Goal: Task Accomplishment & Management: Use online tool/utility

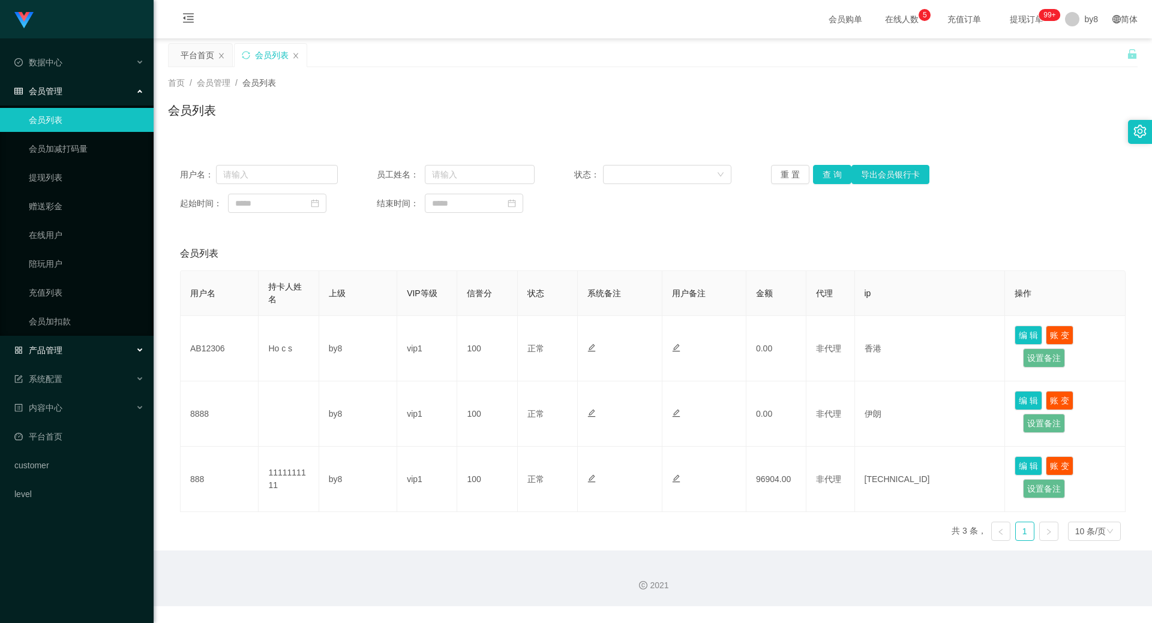
drag, startPoint x: 0, startPoint y: 0, endPoint x: 56, endPoint y: 349, distance: 353.6
click at [53, 349] on span "产品管理" at bounding box center [38, 351] width 48 height 10
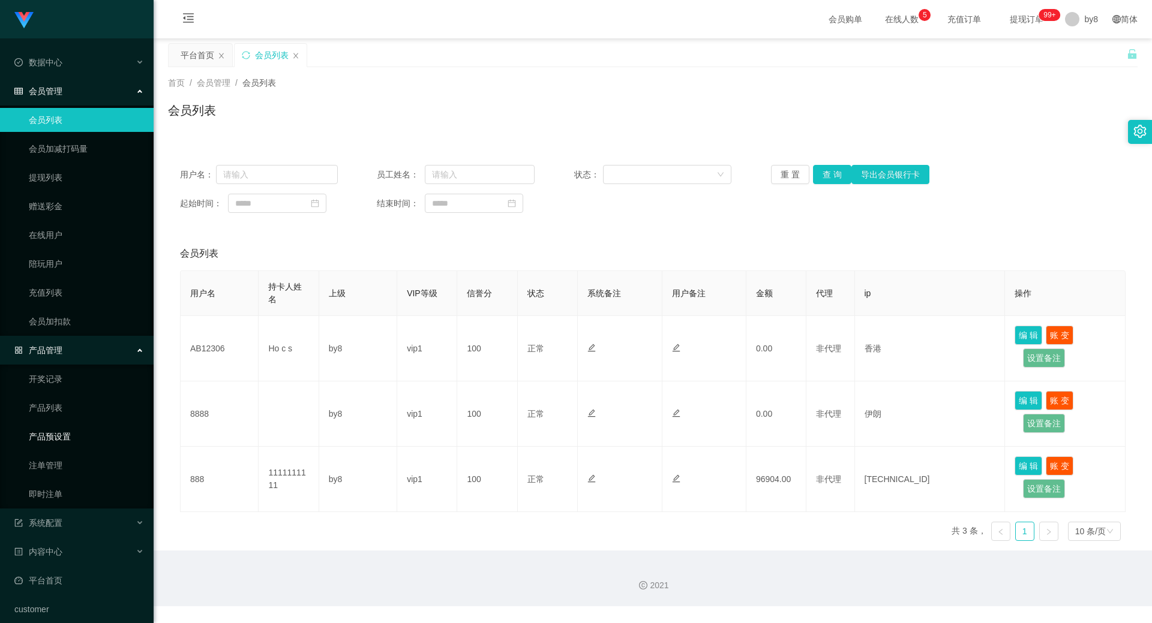
click at [62, 434] on link "产品预设置" at bounding box center [86, 437] width 115 height 24
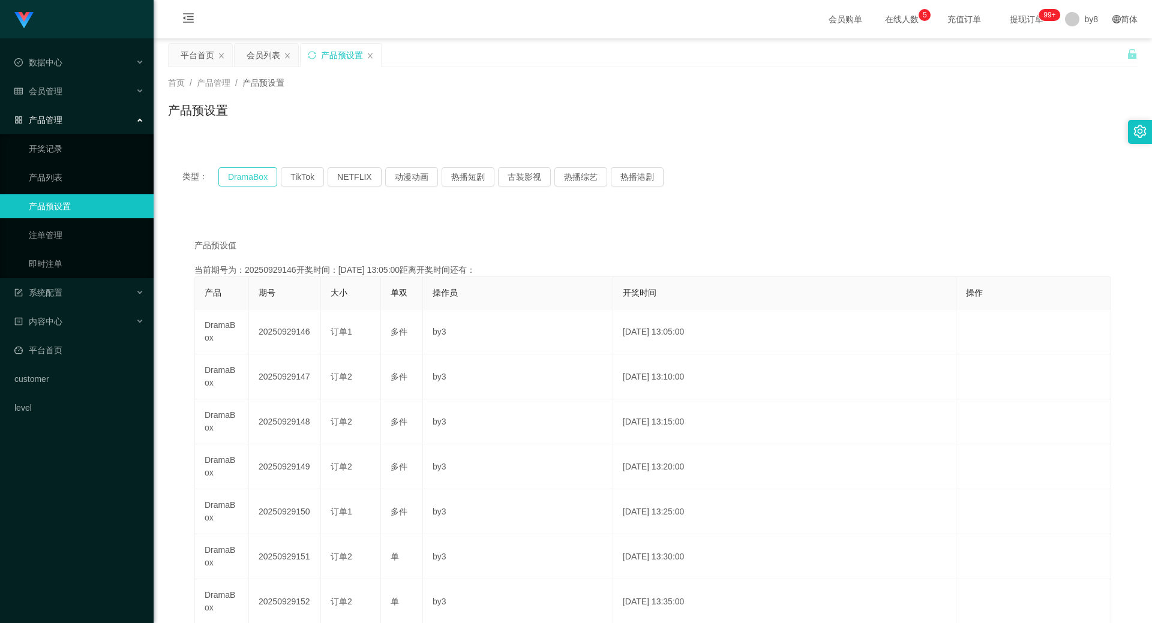
click at [267, 173] on button "DramaBox" at bounding box center [247, 176] width 59 height 19
click at [250, 191] on div "类型： DramaBox TikTok NETFLIX 动漫动画 热播短剧 古装影视 热播综艺 热播港剧" at bounding box center [653, 177] width 970 height 48
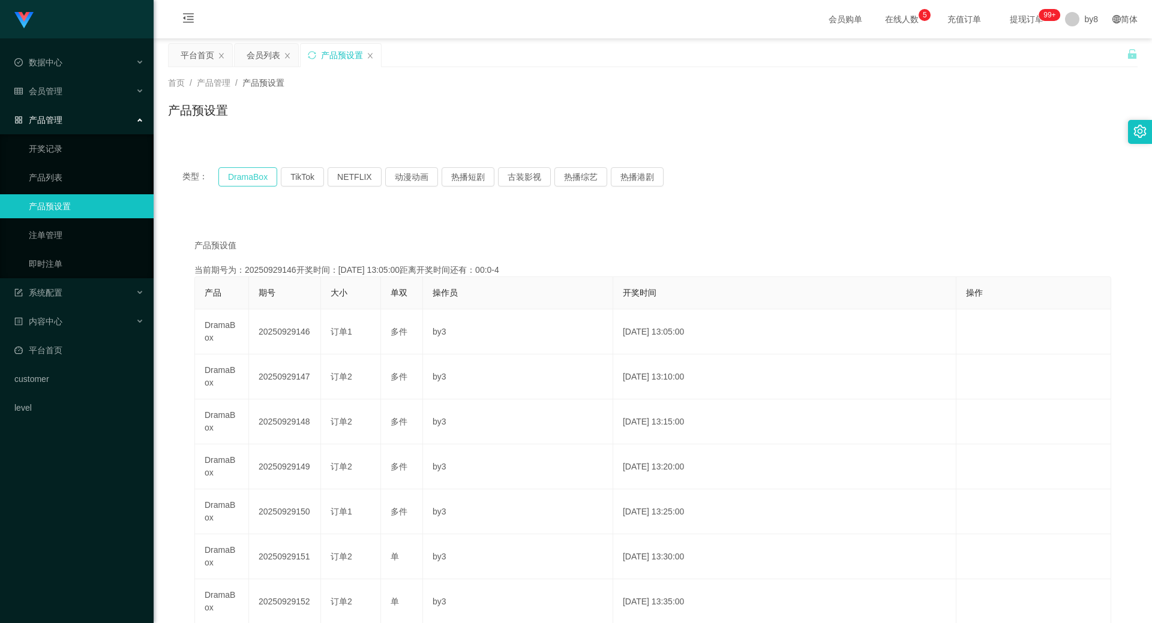
click at [250, 182] on button "DramaBox" at bounding box center [247, 176] width 59 height 19
click at [1076, 58] on span "退出登录" at bounding box center [1085, 53] width 34 height 10
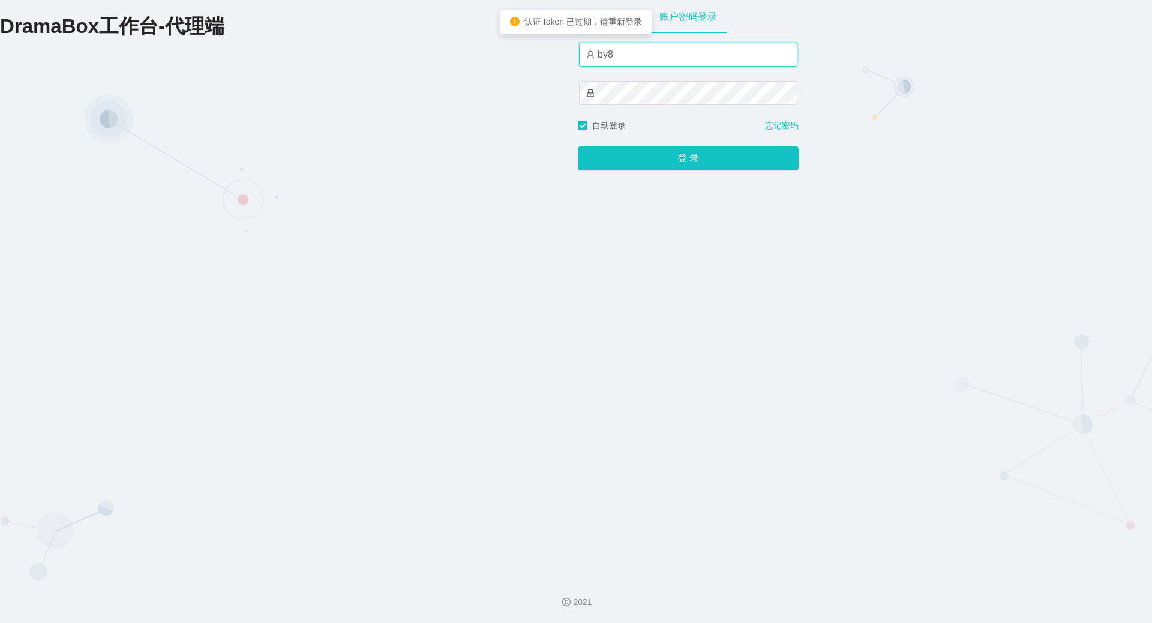
click at [661, 64] on input "by8" at bounding box center [688, 55] width 218 height 24
type input "by4"
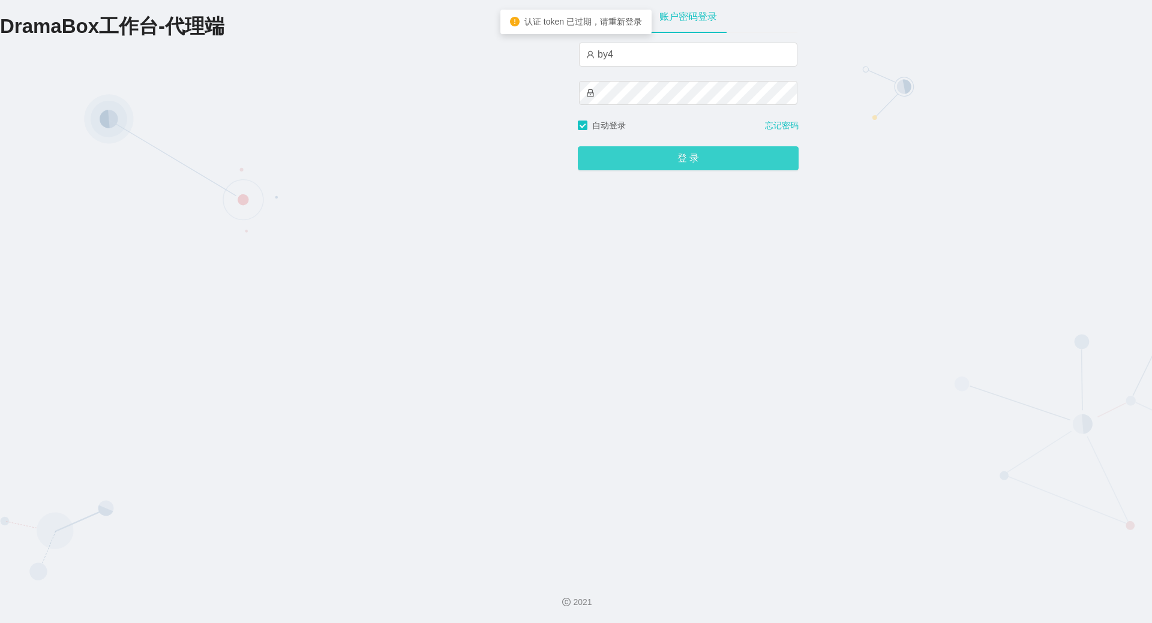
click at [651, 160] on button "登 录" at bounding box center [688, 158] width 221 height 24
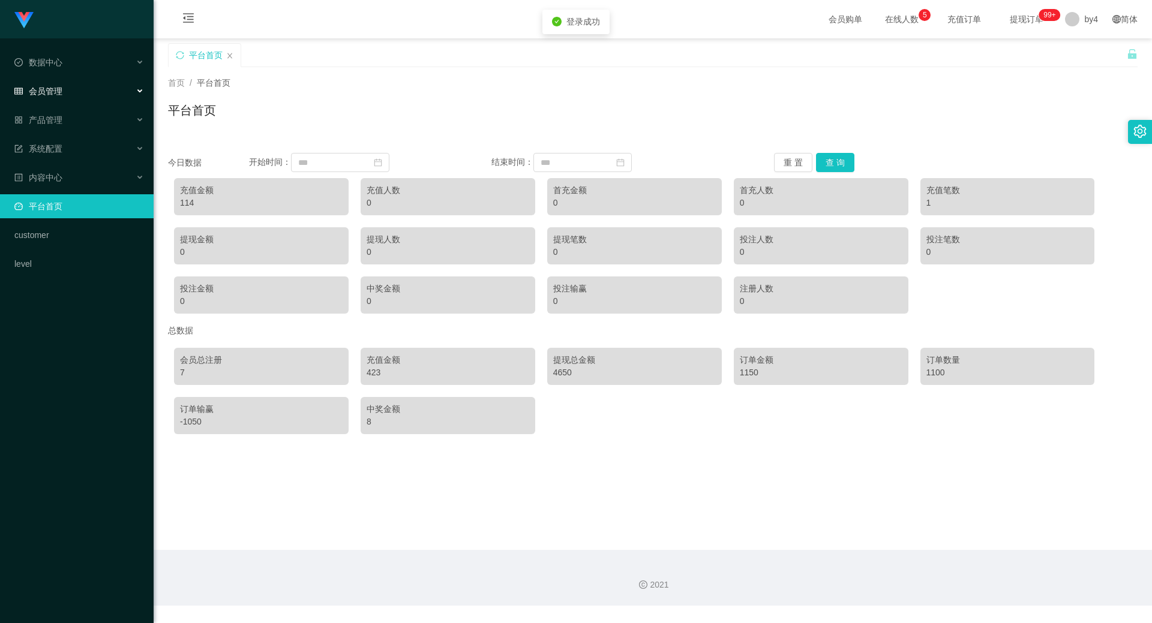
click at [74, 95] on div "会员管理" at bounding box center [77, 91] width 154 height 24
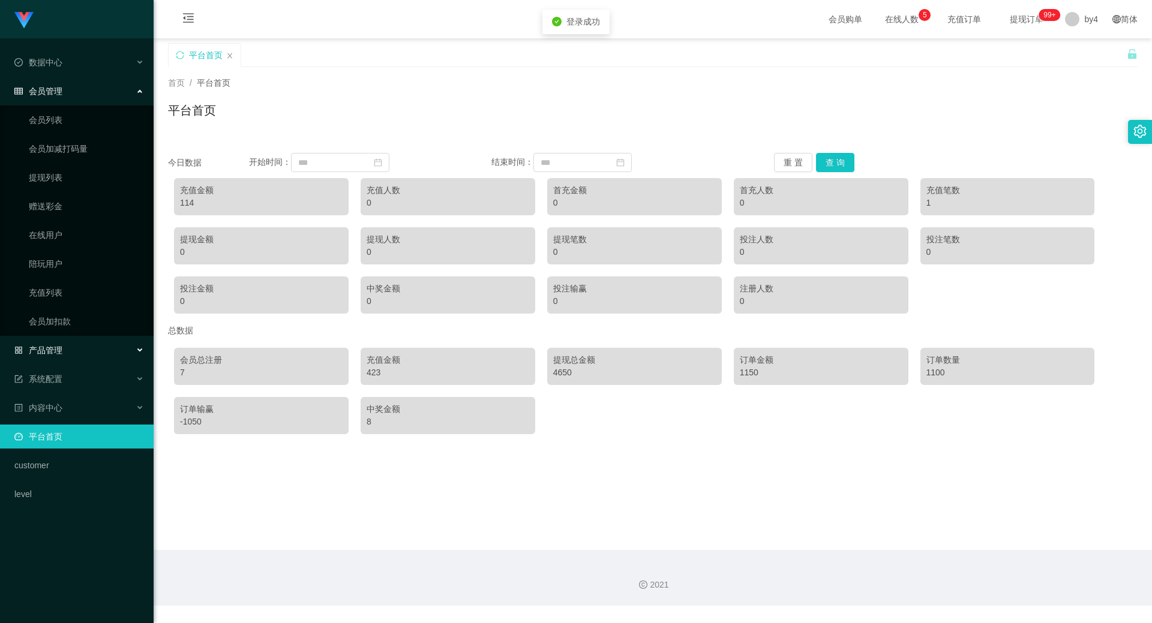
click at [71, 342] on div "产品管理" at bounding box center [77, 350] width 154 height 24
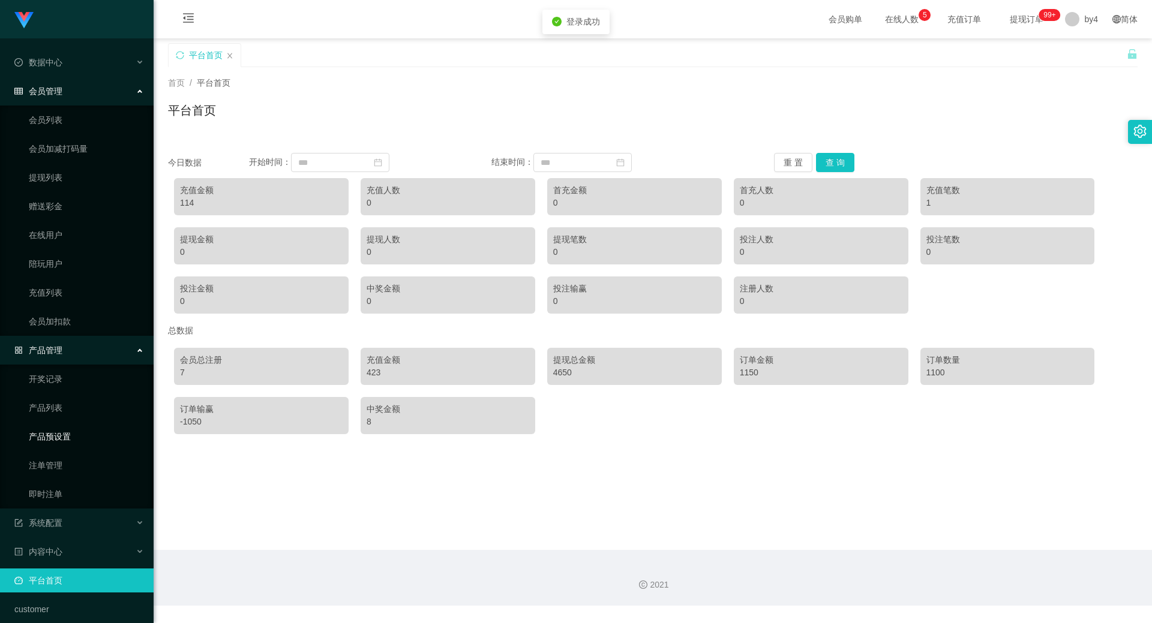
click at [82, 433] on link "产品预设置" at bounding box center [86, 437] width 115 height 24
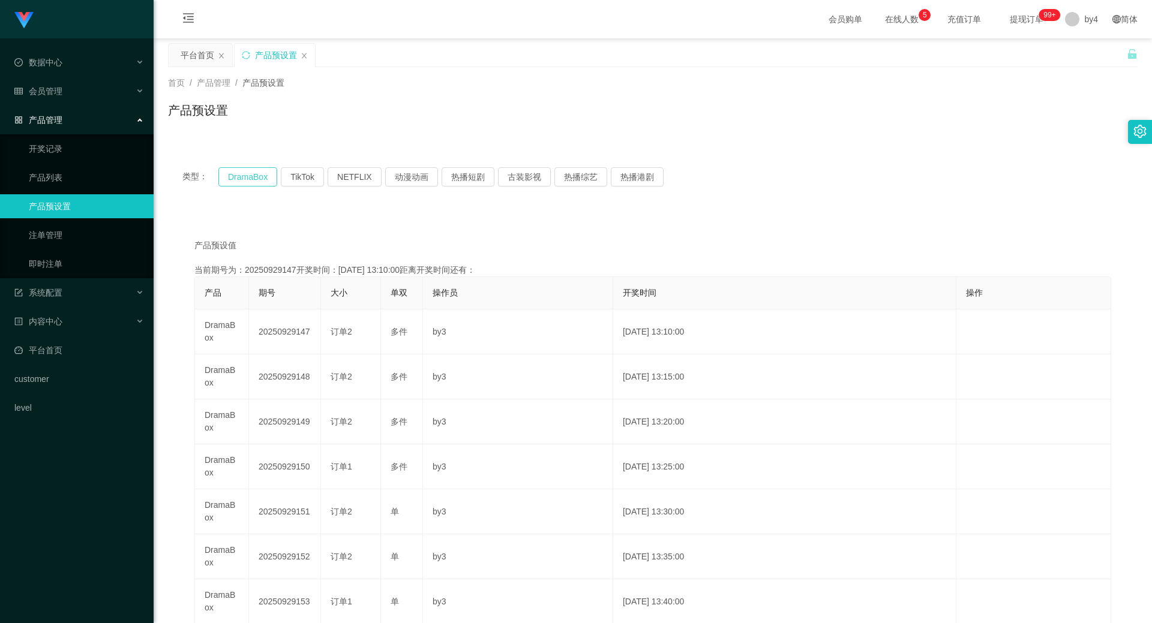
click at [246, 170] on button "DramaBox" at bounding box center [247, 176] width 59 height 19
click at [91, 237] on link "注单管理" at bounding box center [86, 235] width 115 height 24
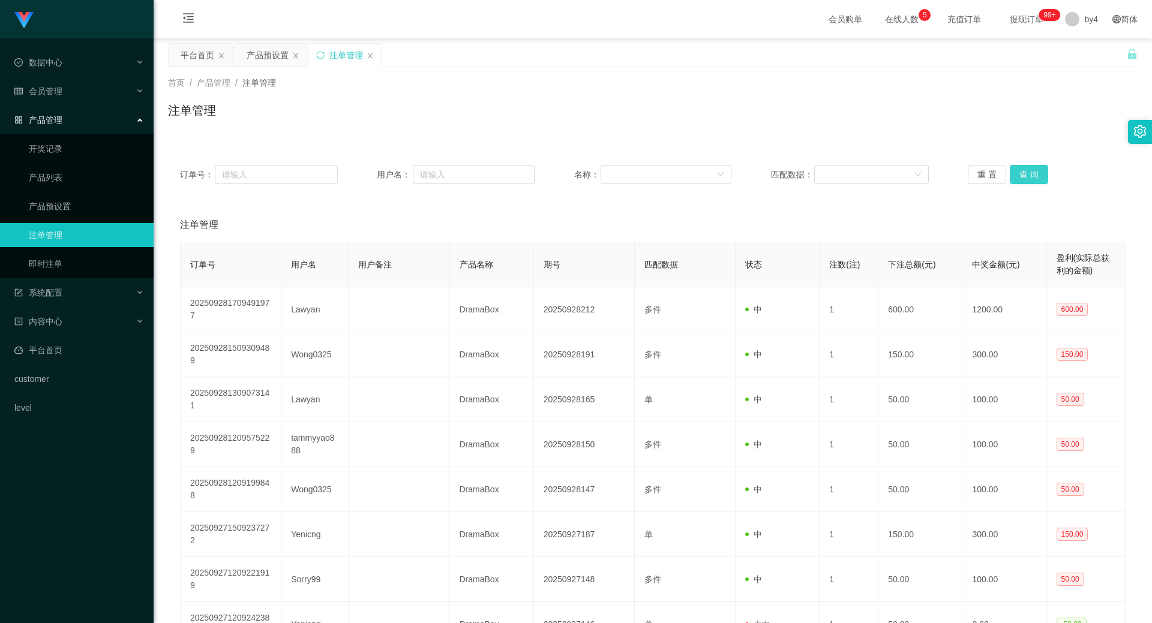
click at [1041, 181] on button "查 询" at bounding box center [1029, 174] width 38 height 19
click at [1036, 181] on button "查 询" at bounding box center [1029, 174] width 38 height 19
click at [1036, 181] on div "重 置 查 询" at bounding box center [1047, 174] width 158 height 19
click at [1036, 181] on button "查 询" at bounding box center [1029, 174] width 38 height 19
click at [1023, 182] on button "查 询" at bounding box center [1029, 174] width 38 height 19
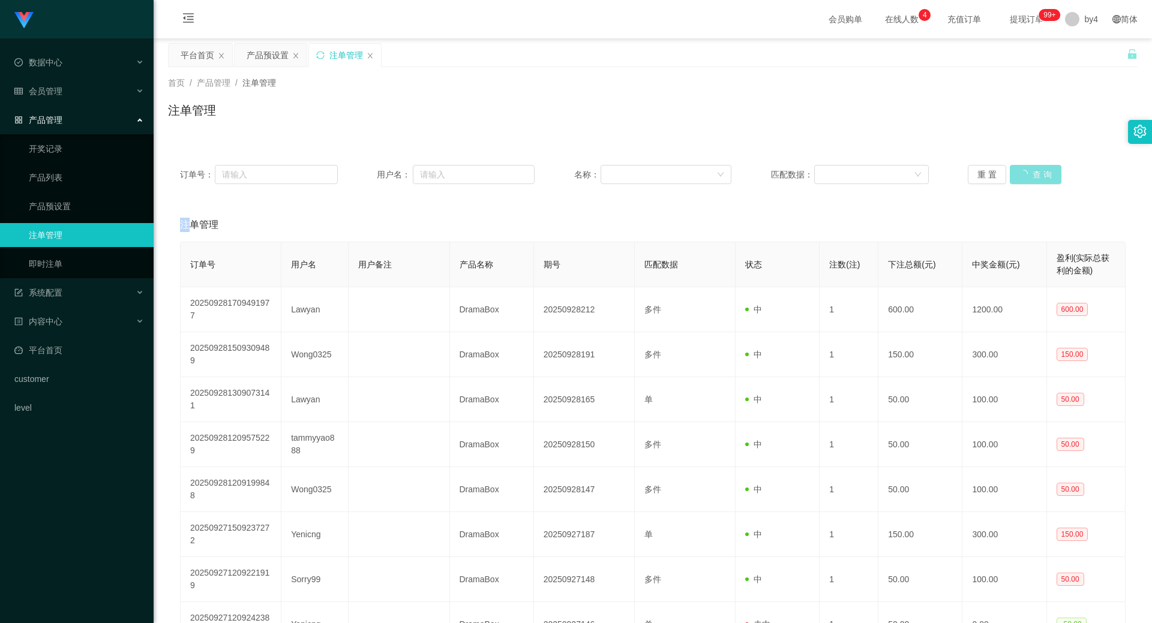
click at [1023, 182] on div "重 置 查 询" at bounding box center [1047, 174] width 158 height 19
click at [1023, 182] on button "查 询" at bounding box center [1029, 174] width 38 height 19
click at [59, 81] on div "会员管理" at bounding box center [77, 91] width 154 height 24
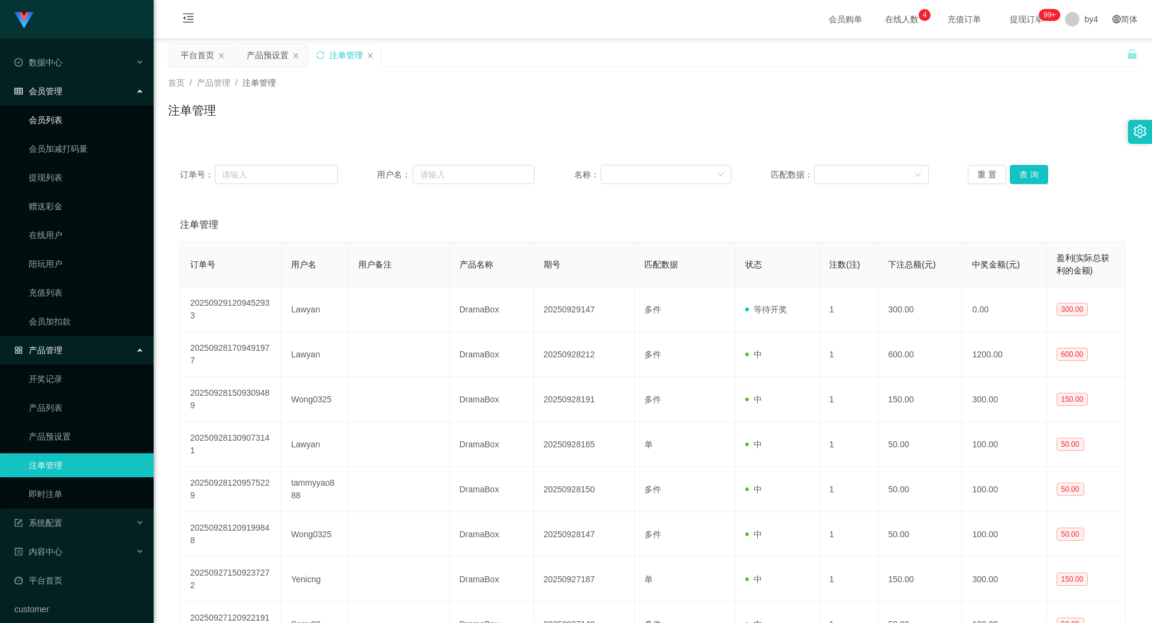
click at [50, 126] on link "会员列表" at bounding box center [86, 120] width 115 height 24
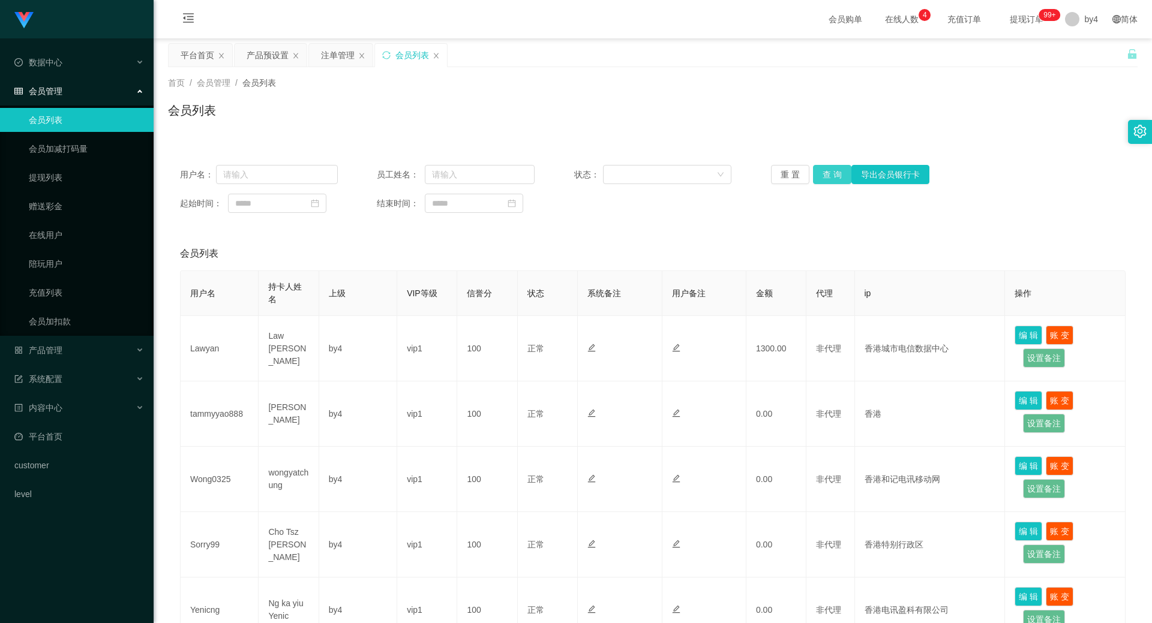
click at [830, 172] on button "查 询" at bounding box center [832, 174] width 38 height 19
click at [830, 172] on div "重 置 查 询 导出会员银行卡" at bounding box center [850, 174] width 158 height 19
click at [830, 172] on button "查 询" at bounding box center [832, 174] width 38 height 19
click at [830, 172] on div "重 置 查 询 导出会员银行卡" at bounding box center [850, 174] width 158 height 19
click at [830, 172] on button "查 询" at bounding box center [832, 174] width 38 height 19
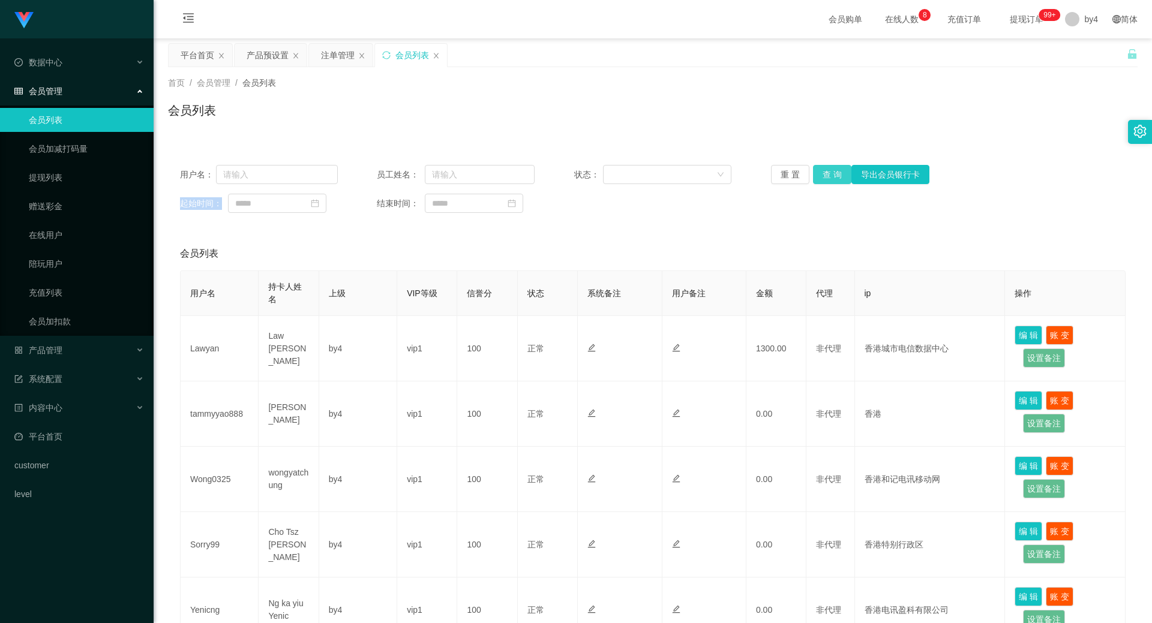
click at [845, 182] on button "查 询" at bounding box center [832, 174] width 38 height 19
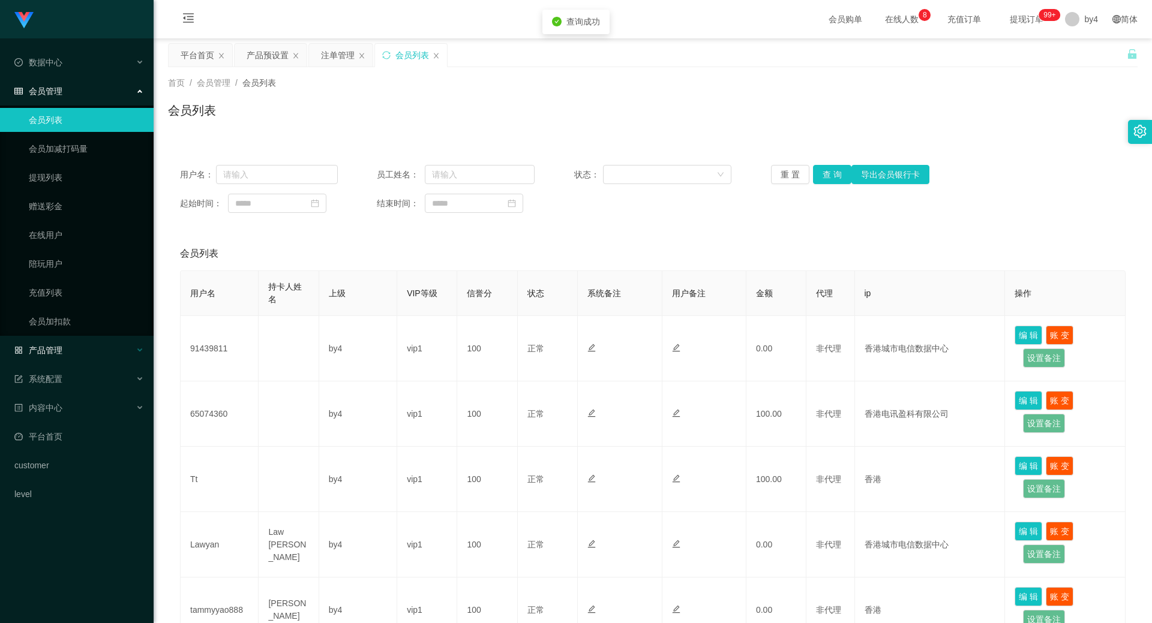
click at [61, 341] on div "产品管理" at bounding box center [77, 350] width 154 height 24
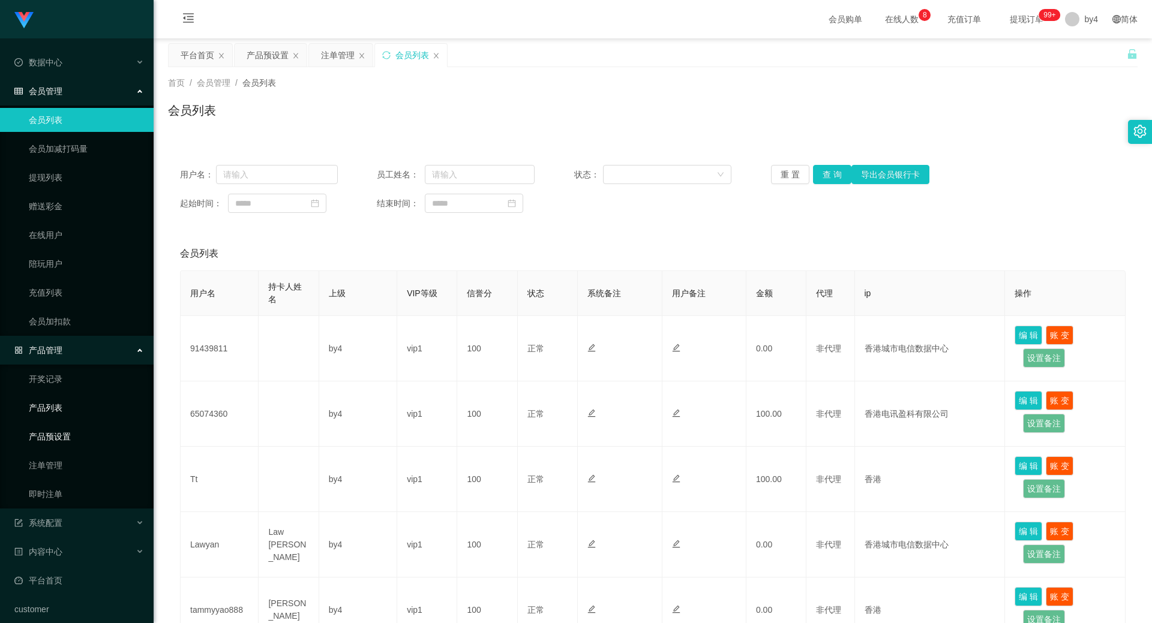
click at [67, 435] on link "产品预设置" at bounding box center [86, 437] width 115 height 24
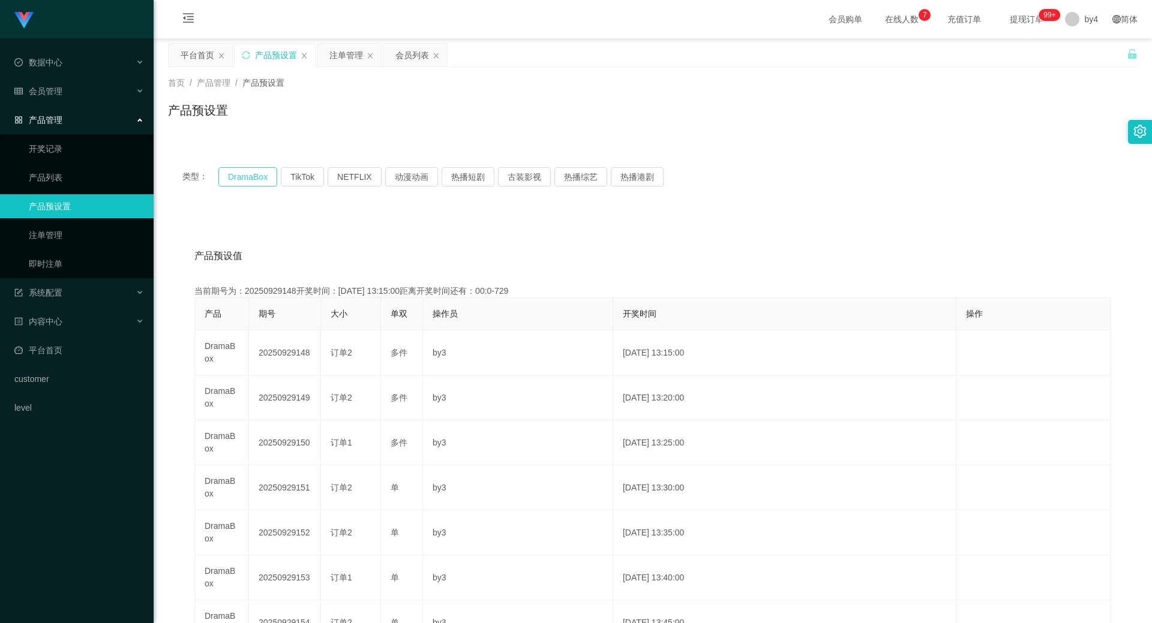
click at [240, 181] on button "DramaBox" at bounding box center [247, 176] width 59 height 19
click at [70, 228] on link "注单管理" at bounding box center [86, 235] width 115 height 24
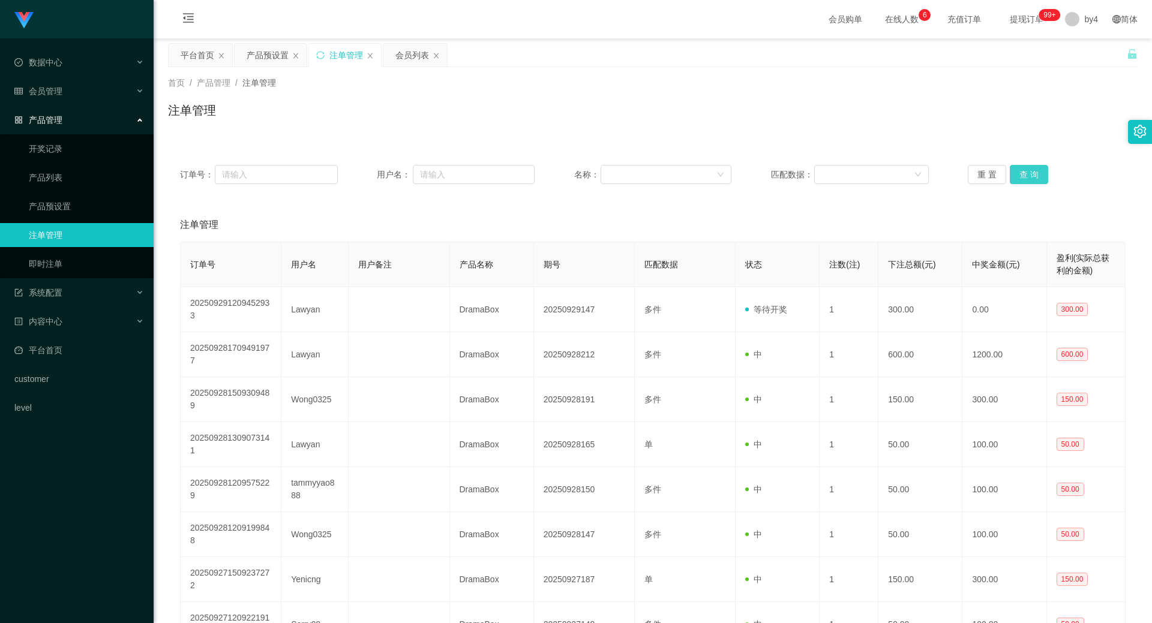
click at [1022, 172] on button "查 询" at bounding box center [1029, 174] width 38 height 19
click at [1022, 172] on button "查 询" at bounding box center [1036, 174] width 52 height 19
click at [1022, 172] on div "重 置 查 询" at bounding box center [1047, 174] width 158 height 19
click at [1022, 172] on button "查 询" at bounding box center [1029, 174] width 38 height 19
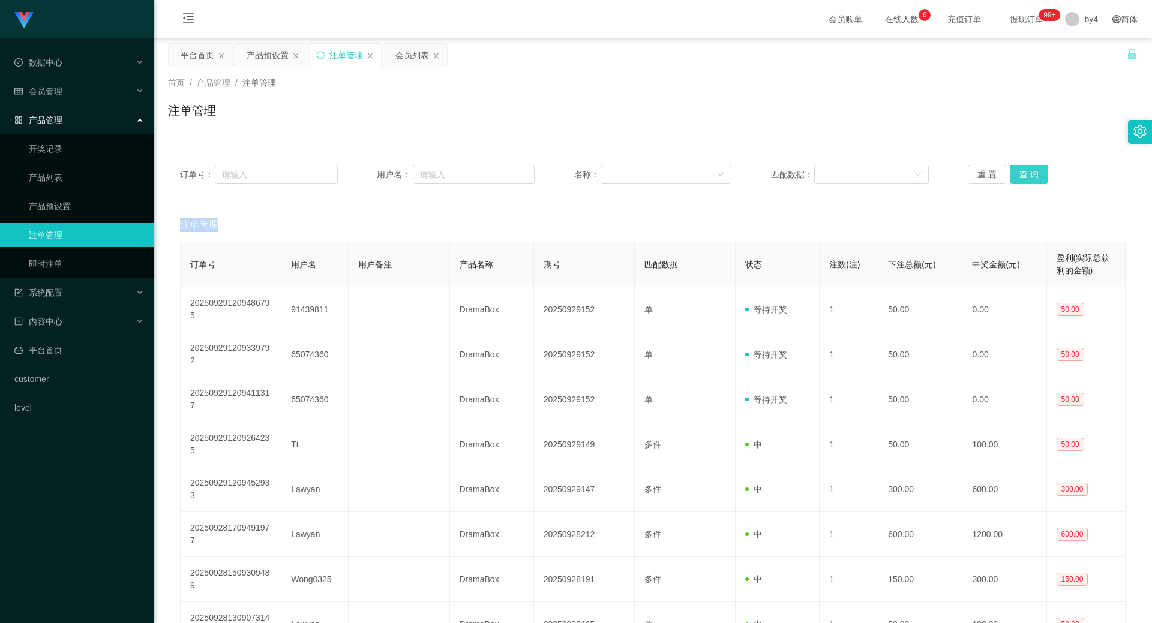
click at [1022, 172] on div "重 置 查 询" at bounding box center [1047, 174] width 158 height 19
click at [1022, 172] on button "查 询" at bounding box center [1029, 174] width 38 height 19
click at [1022, 172] on div "重 置 查 询" at bounding box center [1047, 174] width 158 height 19
click at [1022, 172] on button "查 询" at bounding box center [1029, 174] width 38 height 19
click at [1022, 172] on div "重 置 查 询" at bounding box center [1047, 174] width 158 height 19
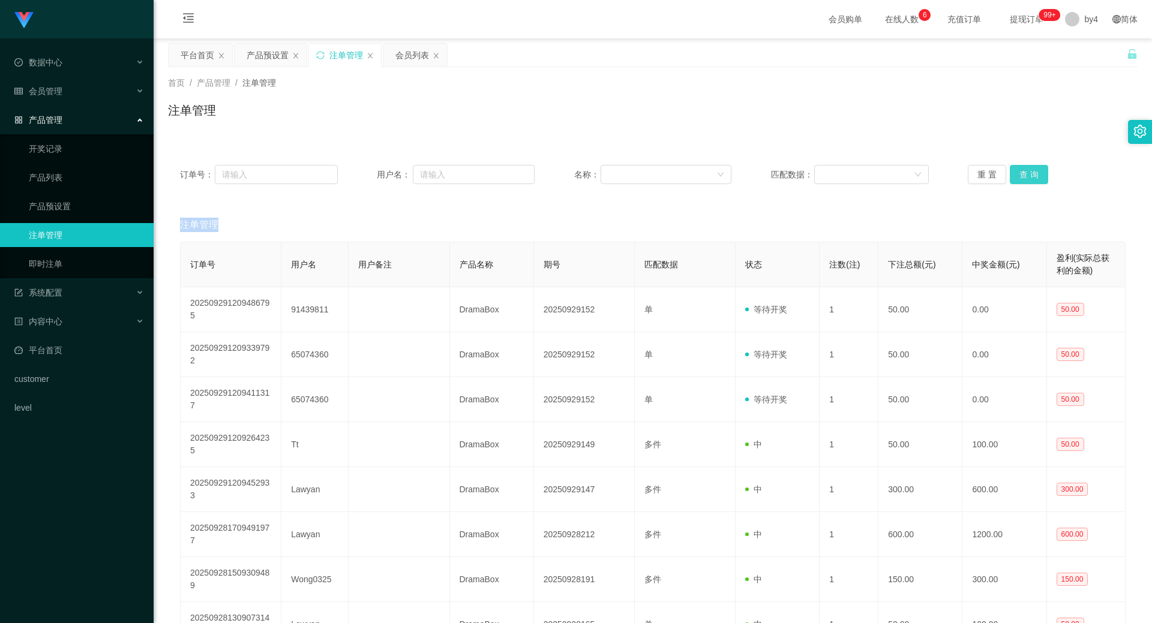
click at [1022, 172] on button "查 询" at bounding box center [1029, 174] width 38 height 19
click at [1022, 172] on div "重 置 查 询" at bounding box center [1047, 174] width 158 height 19
click at [1022, 172] on button "查 询" at bounding box center [1029, 174] width 38 height 19
click at [1022, 172] on div "重 置 查 询" at bounding box center [1047, 174] width 158 height 19
click at [1022, 172] on button "查 询" at bounding box center [1029, 174] width 38 height 19
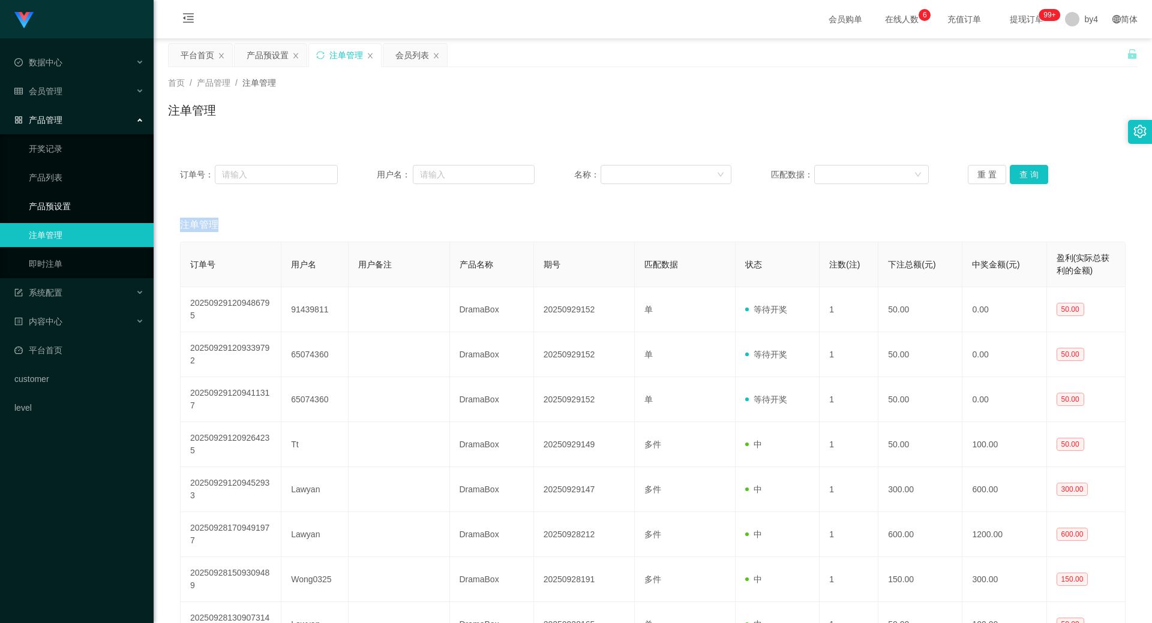
click at [53, 200] on link "产品预设置" at bounding box center [86, 206] width 115 height 24
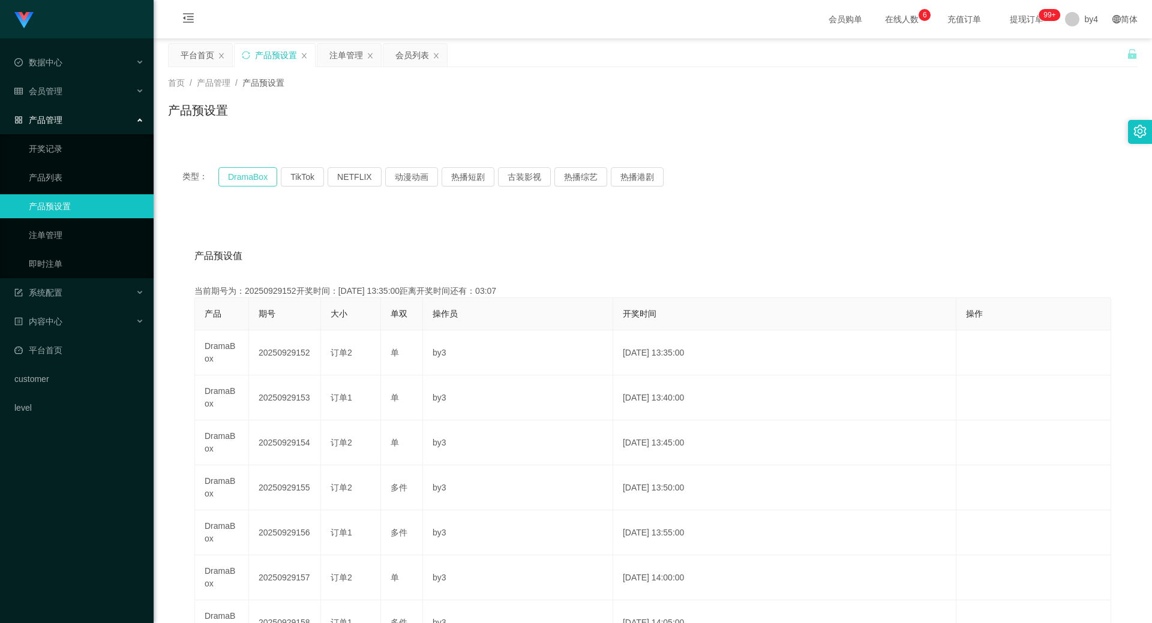
click at [236, 175] on button "DramaBox" at bounding box center [247, 176] width 59 height 19
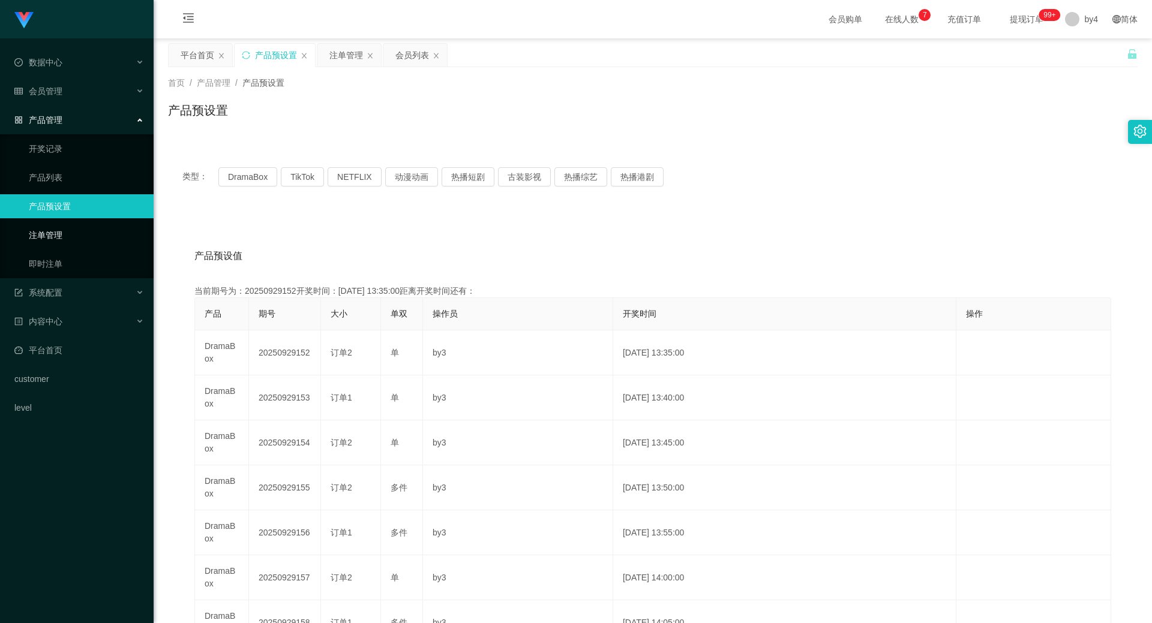
click at [56, 235] on link "注单管理" at bounding box center [86, 235] width 115 height 24
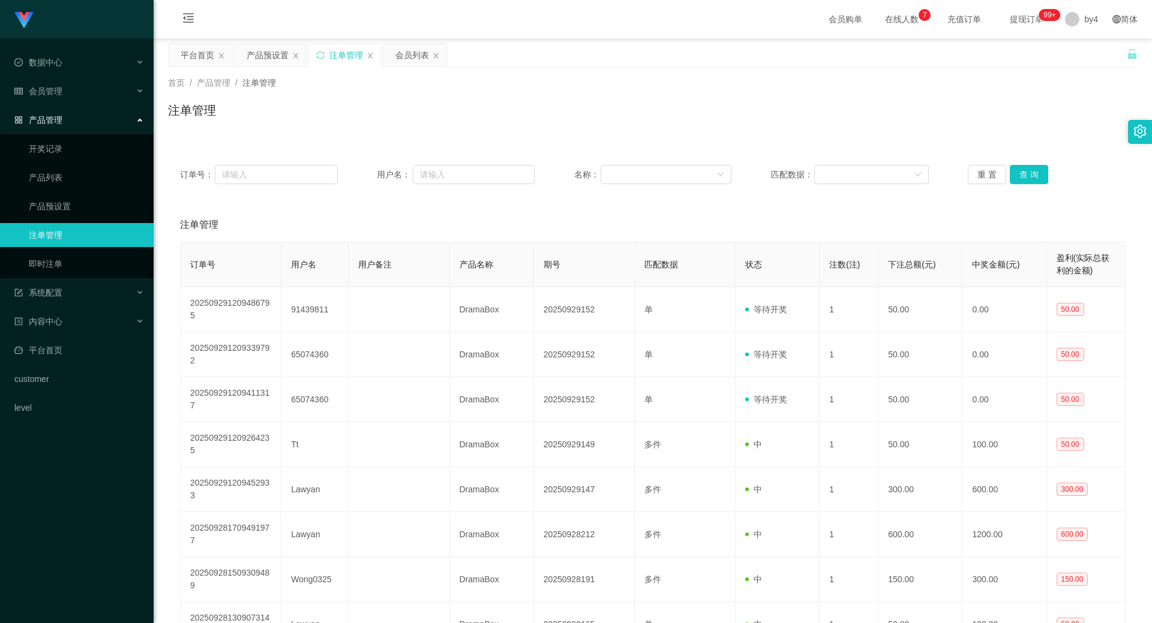
click at [1044, 167] on div "重 置 查 询" at bounding box center [1047, 174] width 158 height 19
click at [1033, 172] on button "查 询" at bounding box center [1029, 174] width 38 height 19
click at [1033, 172] on div "重 置 查 询" at bounding box center [1047, 174] width 158 height 19
click at [1033, 172] on button "查 询" at bounding box center [1029, 174] width 38 height 19
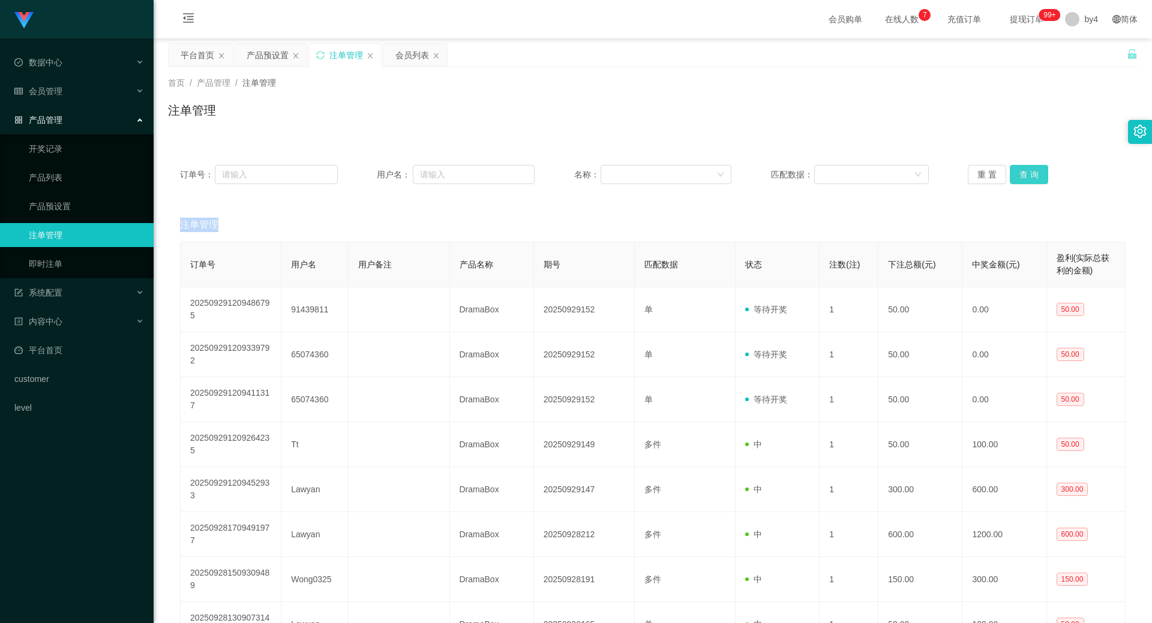
click at [1033, 172] on div "重 置 查 询" at bounding box center [1047, 174] width 158 height 19
drag, startPoint x: 1033, startPoint y: 172, endPoint x: 702, endPoint y: 243, distance: 338.1
click at [1030, 175] on button "查 询" at bounding box center [1029, 174] width 38 height 19
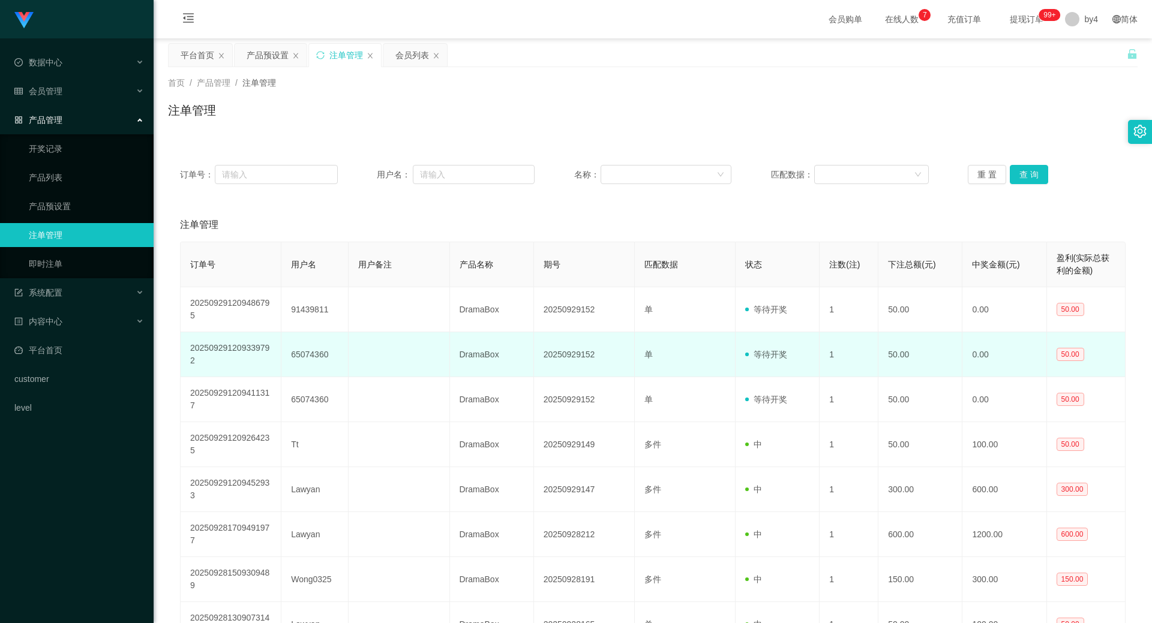
click at [306, 356] on td "65074360" at bounding box center [314, 354] width 67 height 45
click at [306, 357] on td "65074360" at bounding box center [314, 354] width 67 height 45
copy td "65074360"
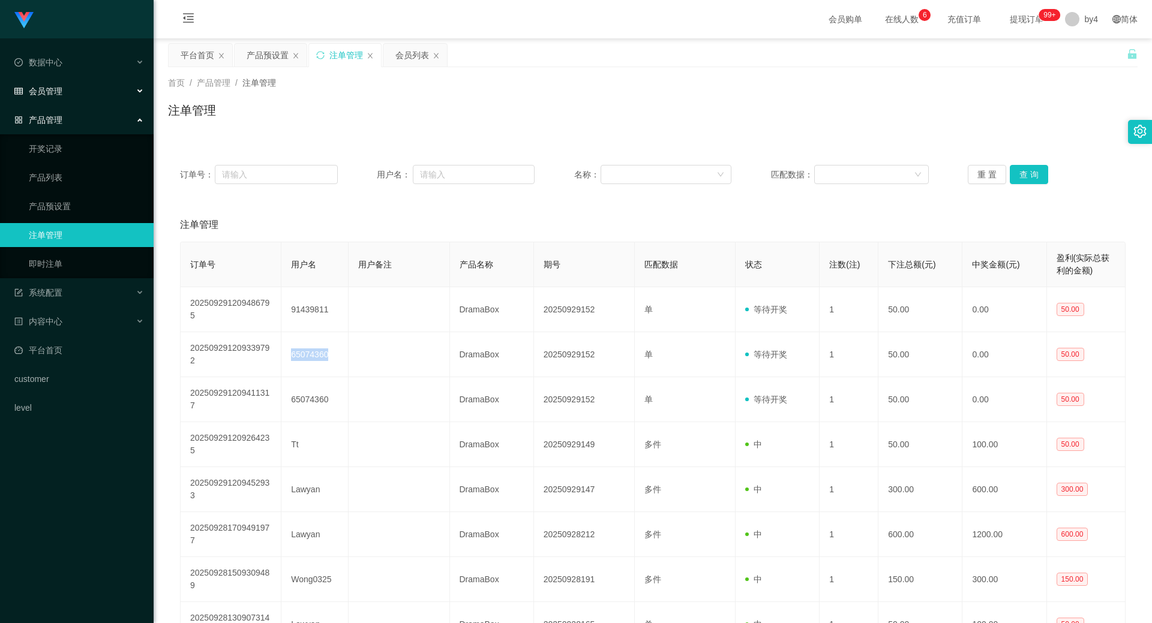
click at [82, 88] on div "会员管理" at bounding box center [77, 91] width 154 height 24
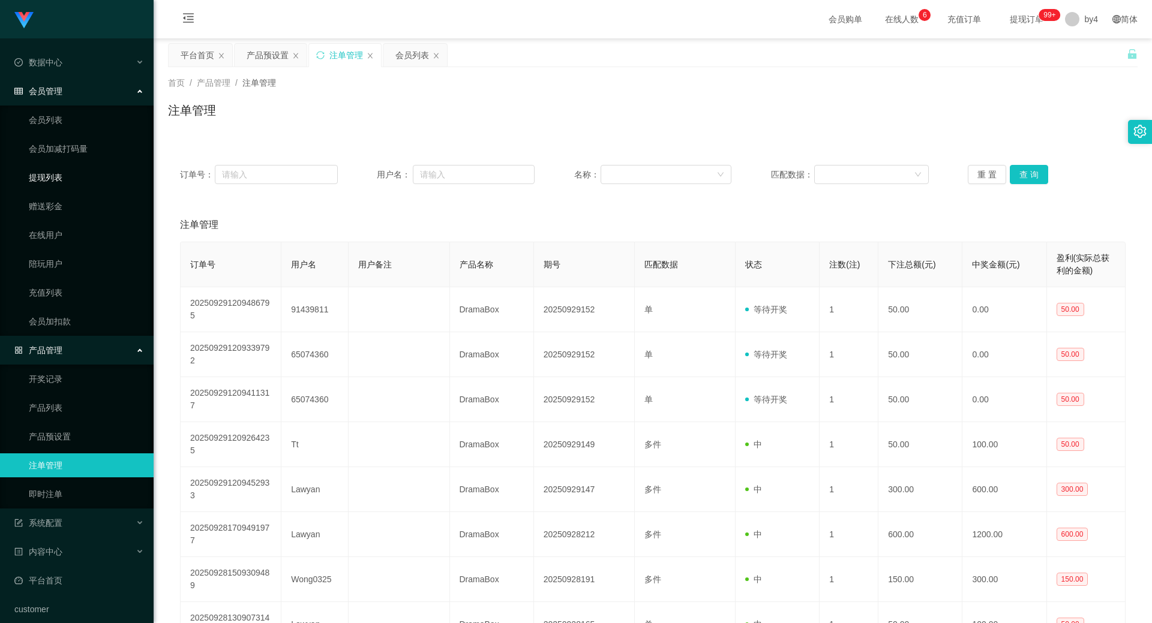
click at [58, 181] on link "提现列表" at bounding box center [86, 178] width 115 height 24
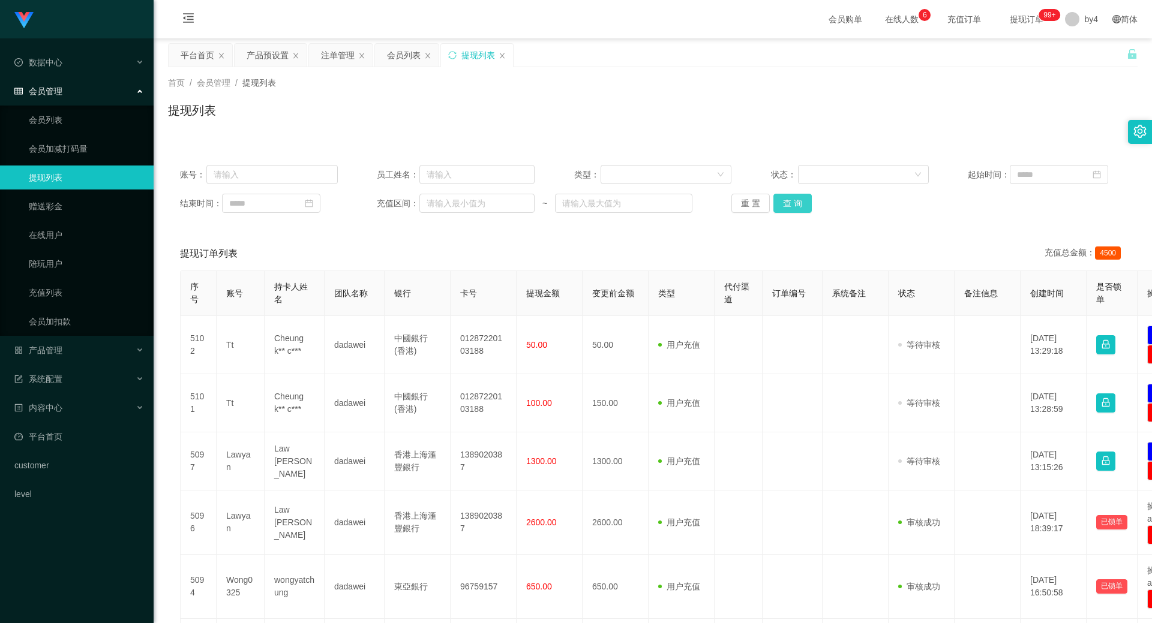
click at [775, 203] on button "查 询" at bounding box center [792, 203] width 38 height 19
click at [775, 203] on div "重 置 查 询" at bounding box center [810, 203] width 158 height 19
click at [775, 203] on button "查 询" at bounding box center [792, 203] width 38 height 19
click at [775, 203] on div "重 置 查 询" at bounding box center [810, 203] width 158 height 19
click at [775, 203] on button "查 询" at bounding box center [792, 203] width 38 height 19
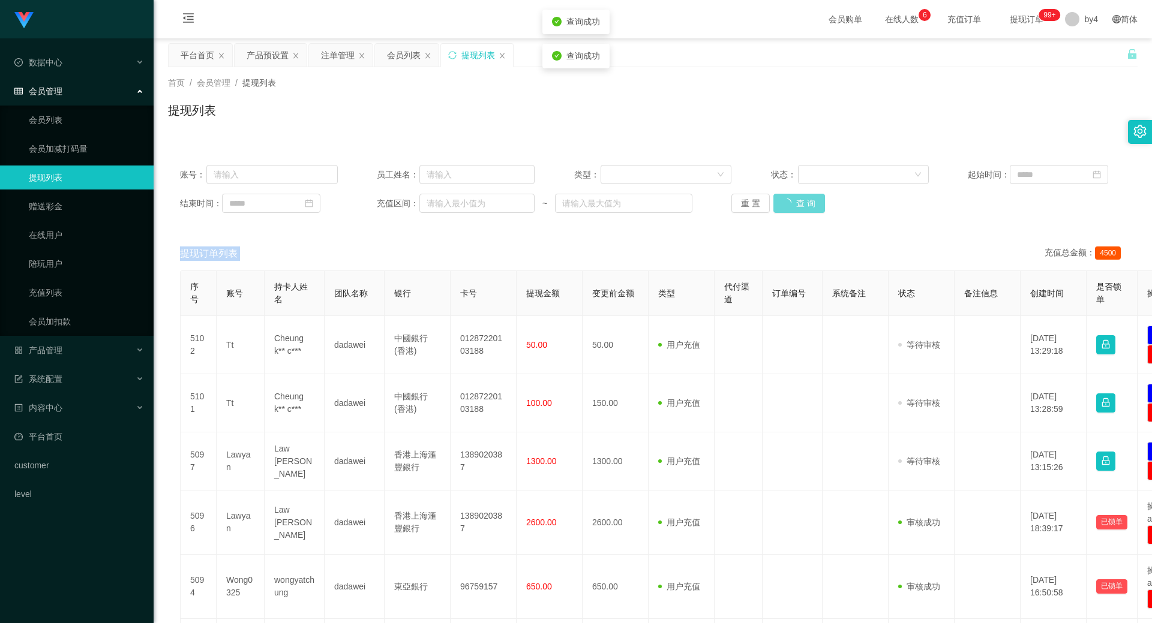
click at [775, 203] on div "重 置 查 询" at bounding box center [810, 203] width 158 height 19
click at [775, 203] on button "查 询" at bounding box center [792, 203] width 38 height 19
click at [775, 203] on div "重 置 查 询" at bounding box center [810, 203] width 158 height 19
click at [775, 203] on button "查 询" at bounding box center [792, 203] width 38 height 19
click at [775, 203] on div "重 置 查 询" at bounding box center [810, 203] width 158 height 19
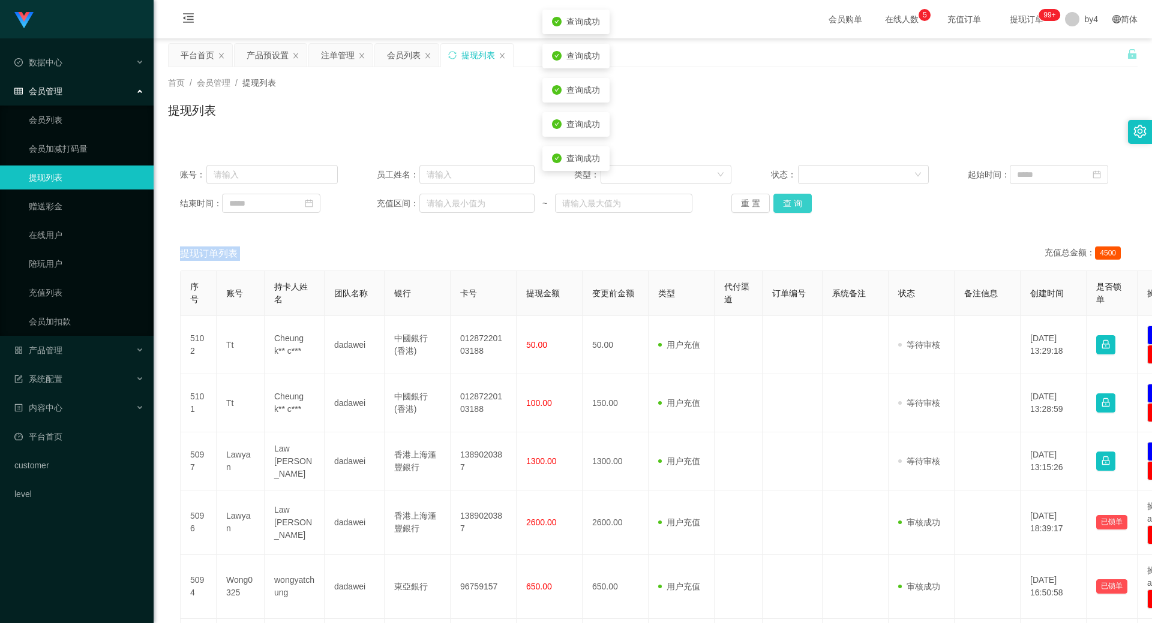
click at [775, 203] on button "查 询" at bounding box center [792, 203] width 38 height 19
click at [775, 203] on div "重 置 查 询" at bounding box center [810, 203] width 158 height 19
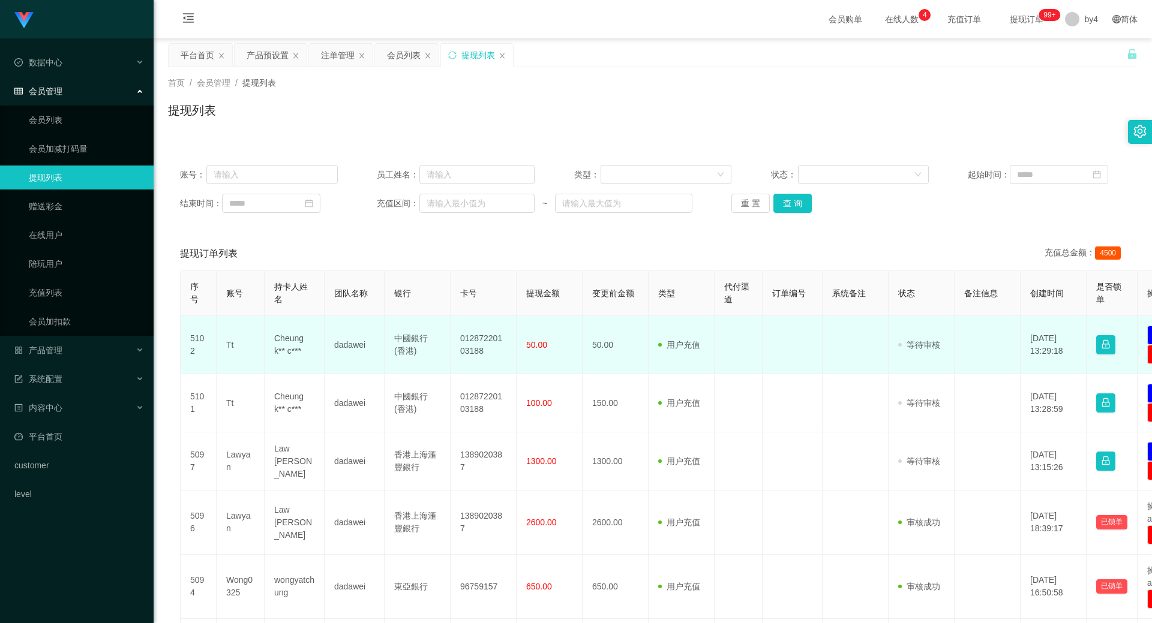
click at [226, 343] on td "Tt" at bounding box center [241, 345] width 48 height 58
copy td "Tt"
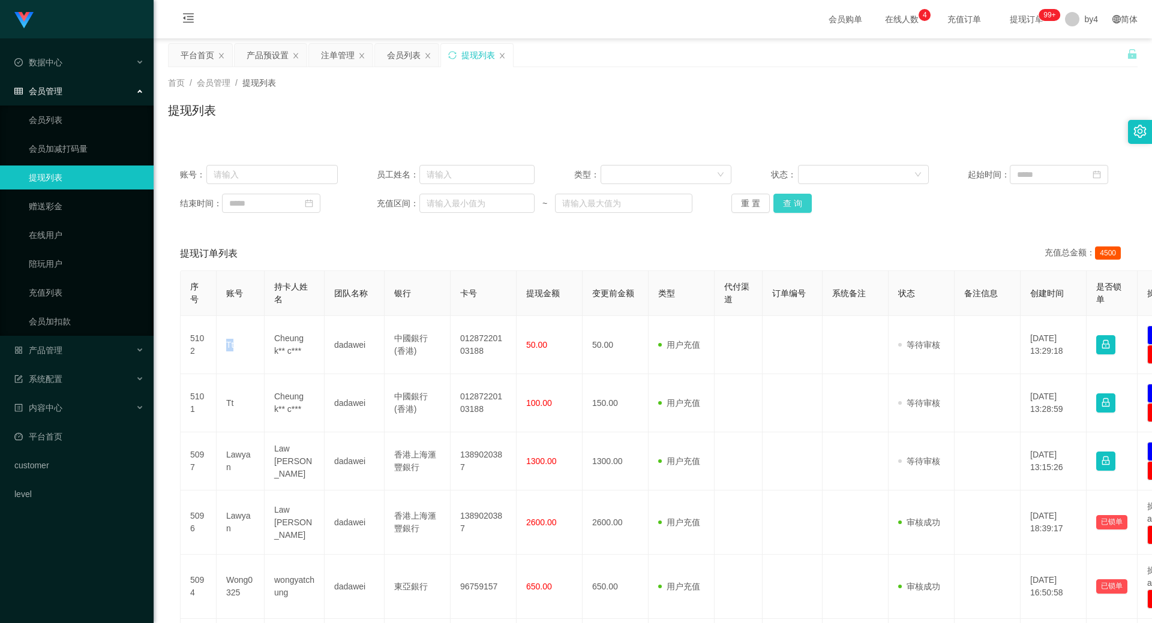
click at [797, 204] on button "查 询" at bounding box center [792, 203] width 38 height 19
click at [797, 204] on div "重 置 查 询" at bounding box center [810, 203] width 158 height 19
click at [797, 204] on button "查 询" at bounding box center [799, 203] width 52 height 19
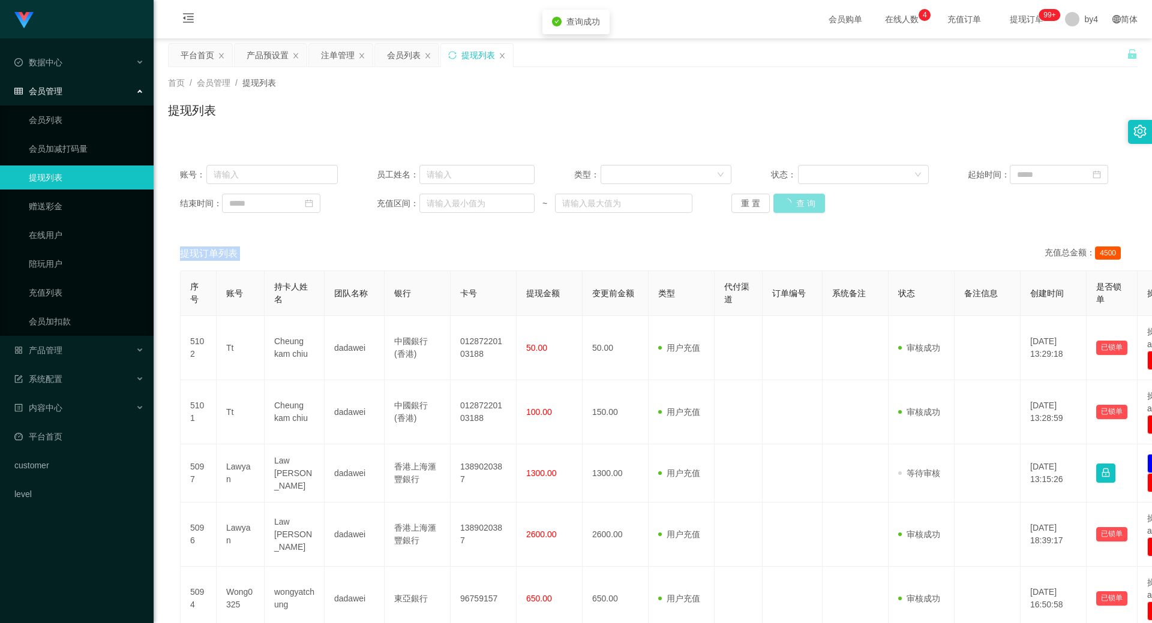
click at [797, 204] on div "重 置 查 询" at bounding box center [810, 203] width 158 height 19
click at [797, 204] on button "查 询" at bounding box center [792, 203] width 38 height 19
click at [797, 204] on div "重 置 查 询" at bounding box center [810, 203] width 158 height 19
click at [797, 204] on button "查 询" at bounding box center [792, 203] width 38 height 19
click at [797, 204] on div "重 置 查 询" at bounding box center [810, 203] width 158 height 19
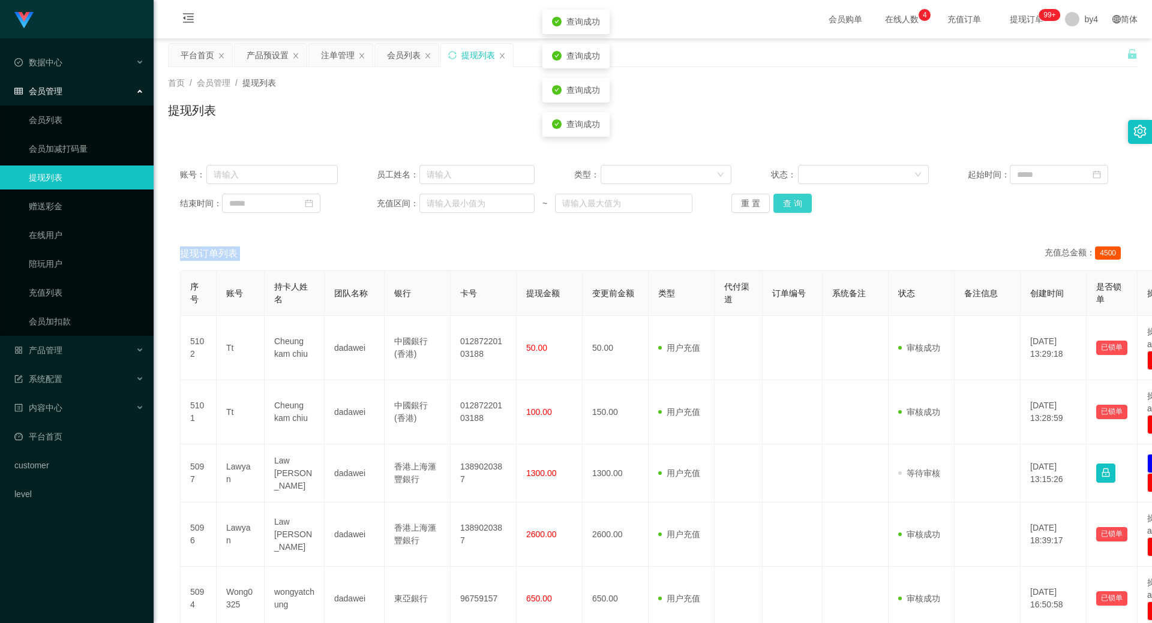
click at [797, 204] on button "查 询" at bounding box center [792, 203] width 38 height 19
click at [797, 204] on div "重 置 查 询" at bounding box center [810, 203] width 158 height 19
click at [797, 204] on button "查 询" at bounding box center [792, 203] width 38 height 19
click at [797, 204] on div "重 置 查 询" at bounding box center [810, 203] width 158 height 19
click at [797, 204] on button "查 询" at bounding box center [792, 203] width 38 height 19
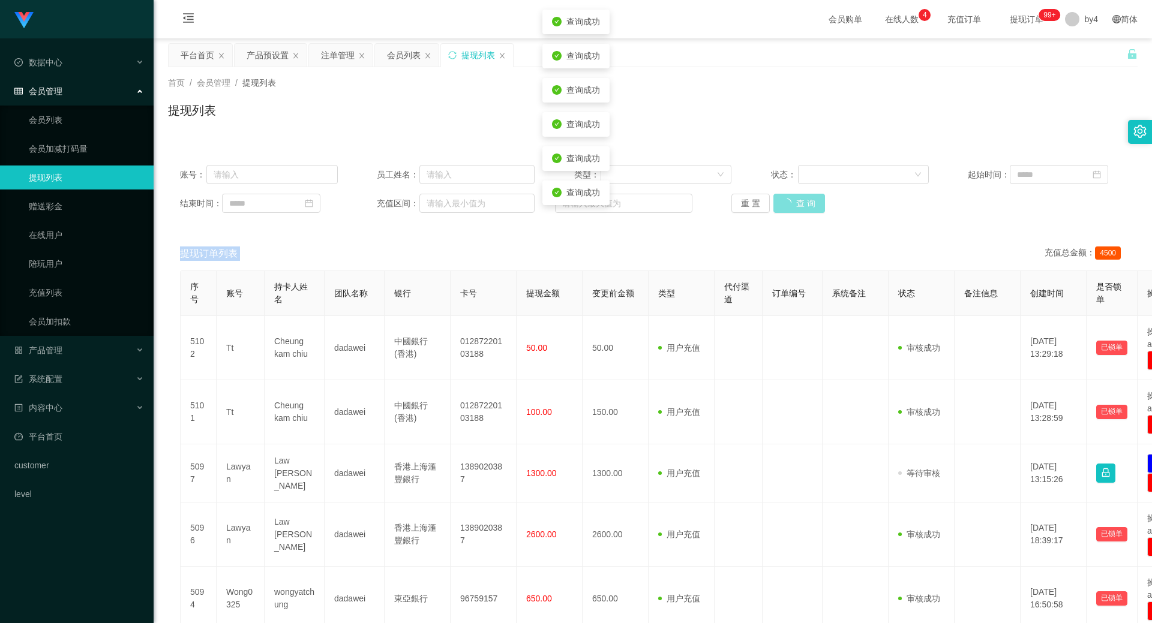
click at [797, 204] on button "查 询" at bounding box center [799, 203] width 52 height 19
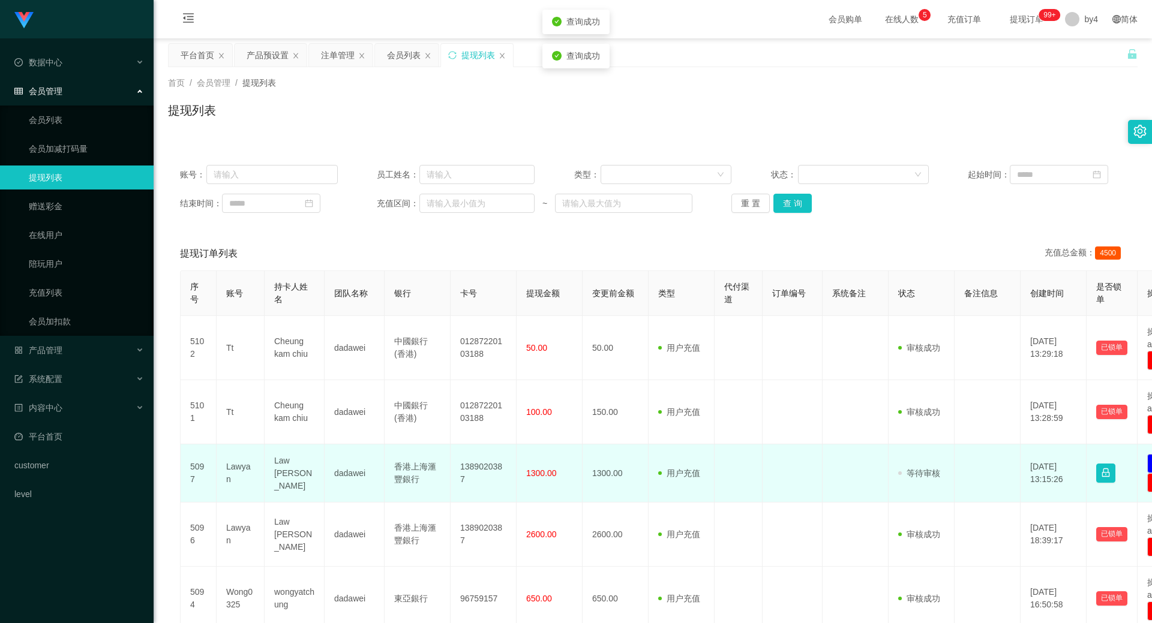
click at [239, 473] on td "Lawyan" at bounding box center [241, 474] width 48 height 58
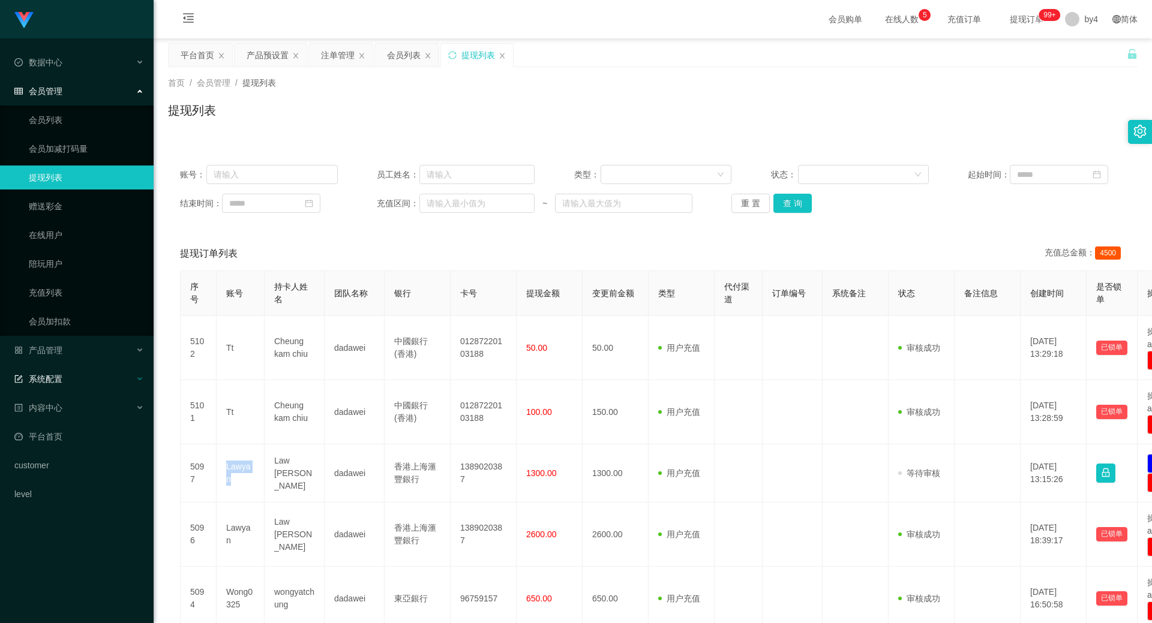
copy td "Lawyan"
click at [801, 202] on button "查 询" at bounding box center [792, 203] width 38 height 19
click at [801, 202] on div "重 置 查 询" at bounding box center [810, 203] width 158 height 19
click at [801, 202] on button "查 询" at bounding box center [799, 203] width 52 height 19
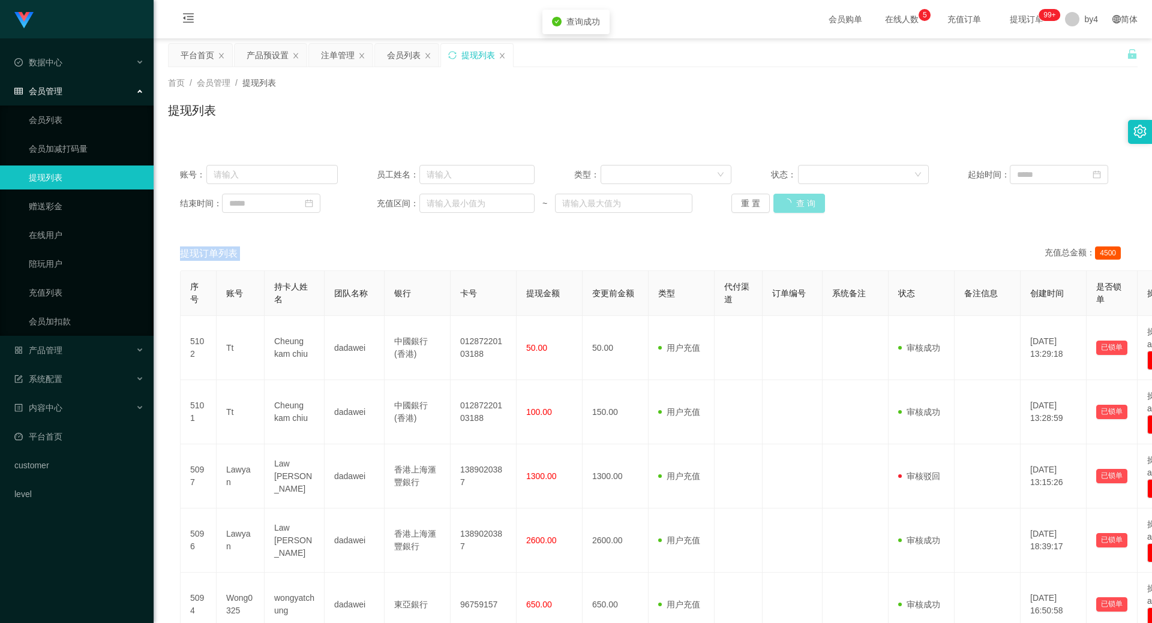
click at [801, 202] on div "重 置 查 询" at bounding box center [810, 203] width 158 height 19
click at [801, 202] on button "查 询" at bounding box center [792, 203] width 38 height 19
click at [801, 202] on div "重 置 查 询" at bounding box center [810, 203] width 158 height 19
click at [801, 202] on button "查 询" at bounding box center [799, 203] width 52 height 19
click at [801, 202] on div "重 置 查 询" at bounding box center [810, 203] width 158 height 19
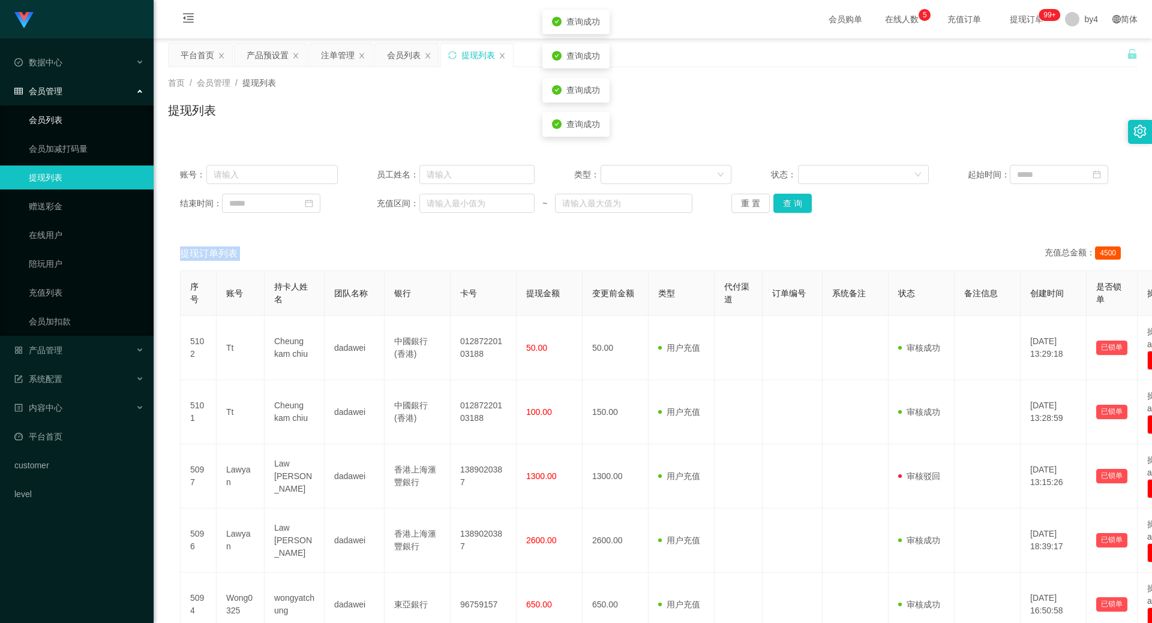
click at [89, 122] on link "会员列表" at bounding box center [86, 120] width 115 height 24
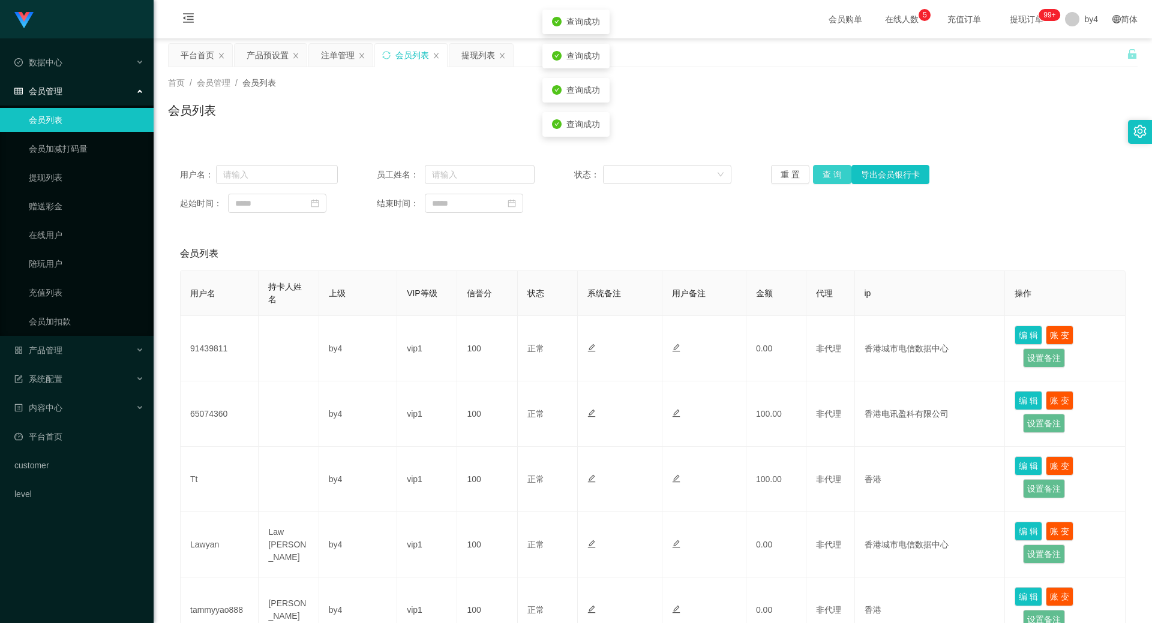
click at [834, 178] on button "查 询" at bounding box center [832, 174] width 38 height 19
click at [834, 178] on div "重 置 查 询 导出会员银行卡" at bounding box center [850, 174] width 158 height 19
click at [834, 178] on button "查 询" at bounding box center [832, 174] width 38 height 19
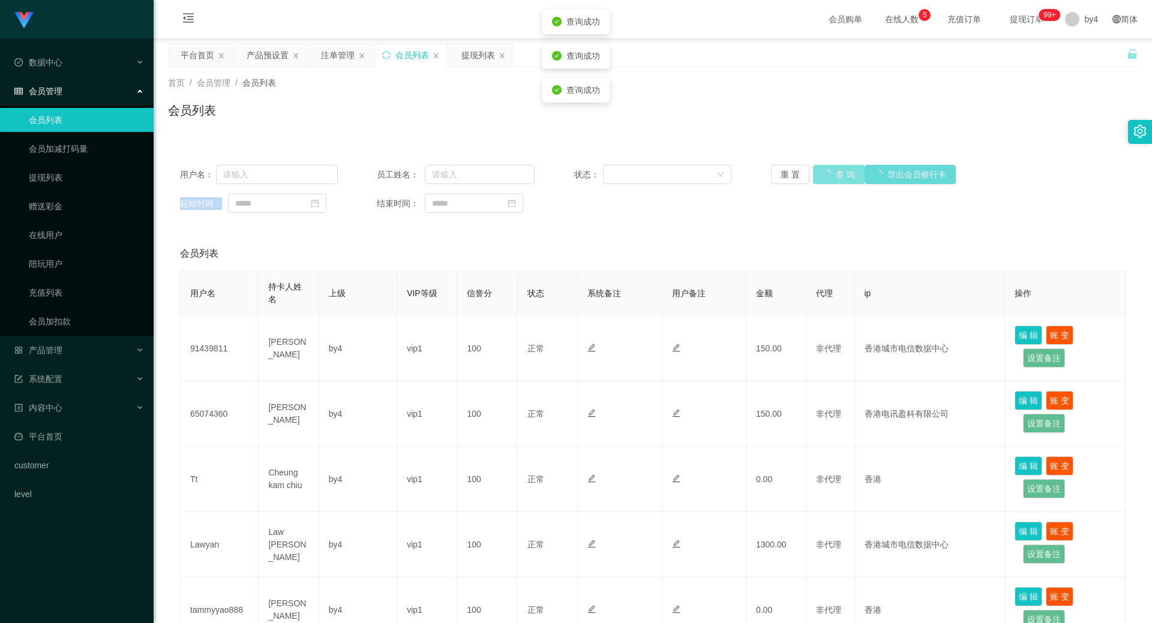
click at [834, 178] on div "重 置 查 询 导出会员银行卡" at bounding box center [850, 174] width 158 height 19
click at [834, 178] on button "查 询" at bounding box center [832, 174] width 38 height 19
click at [834, 178] on div "重 置 查 询 导出会员银行卡" at bounding box center [850, 174] width 158 height 19
click at [834, 178] on button "查 询" at bounding box center [832, 174] width 38 height 19
click at [834, 178] on div "重 置 查 询 导出会员银行卡" at bounding box center [850, 174] width 158 height 19
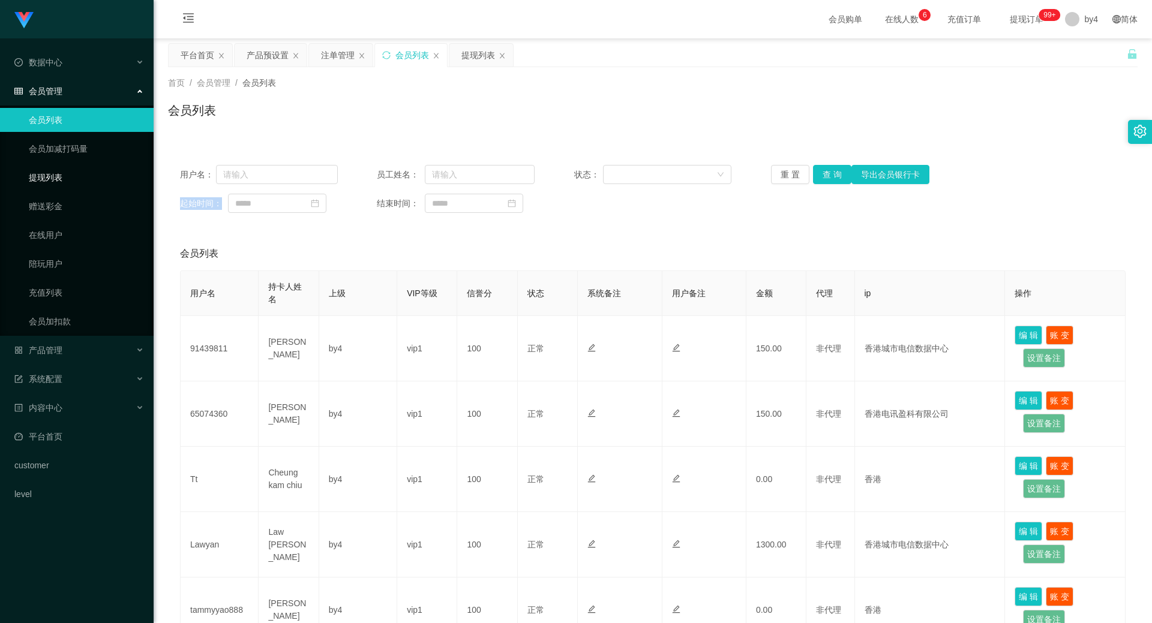
click at [70, 182] on link "提现列表" at bounding box center [86, 178] width 115 height 24
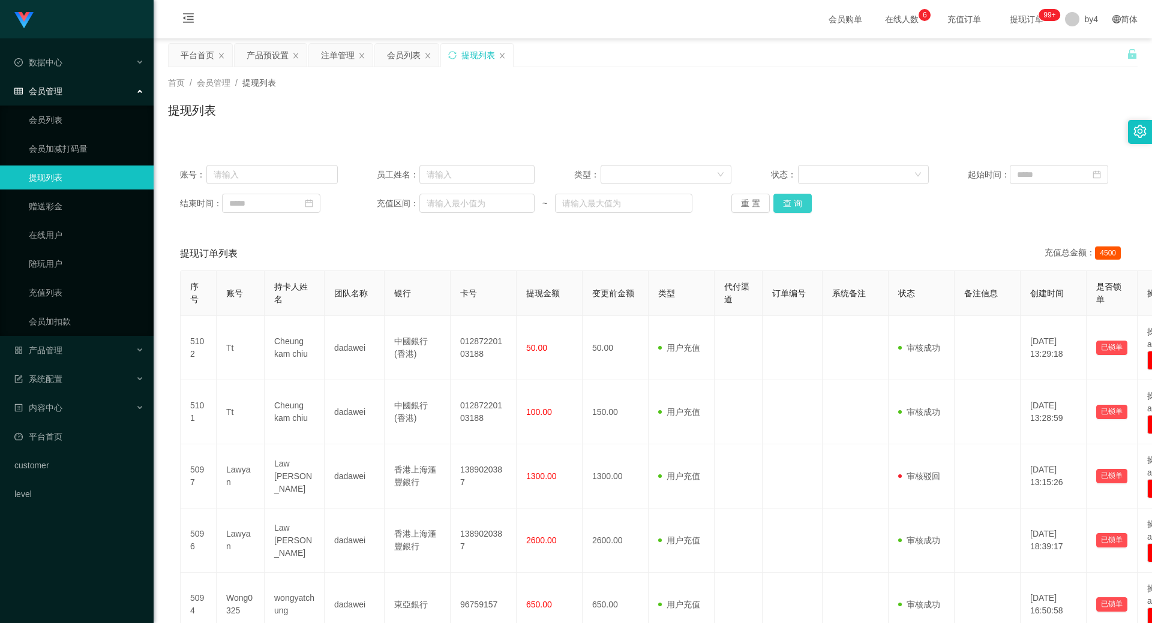
click at [794, 200] on button "查 询" at bounding box center [792, 203] width 38 height 19
click at [794, 200] on div "重 置 查 询" at bounding box center [810, 203] width 158 height 19
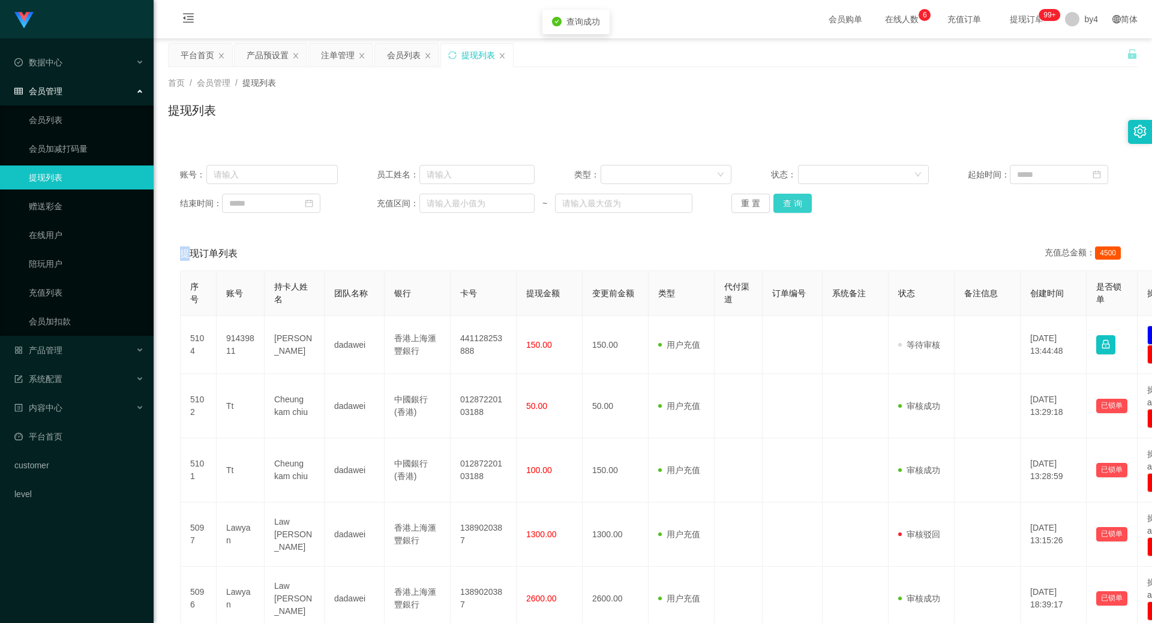
click at [794, 200] on button "查 询" at bounding box center [792, 203] width 38 height 19
click at [794, 200] on div "重 置 查 询" at bounding box center [810, 203] width 158 height 19
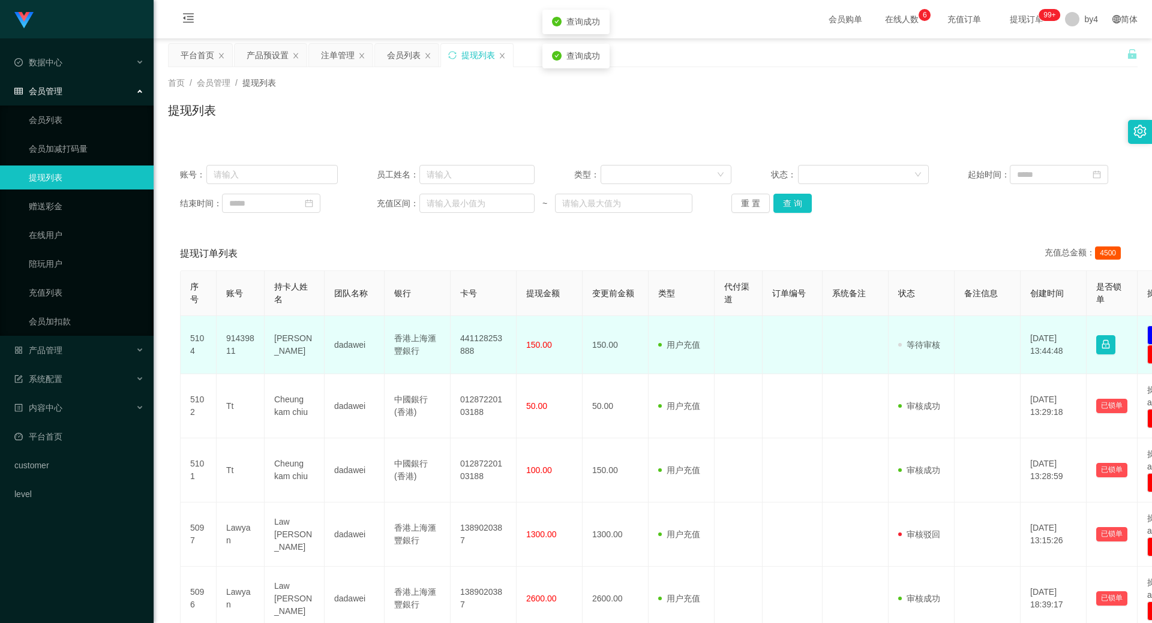
click at [249, 346] on td "91439811" at bounding box center [241, 345] width 48 height 58
click at [248, 346] on td "91439811" at bounding box center [241, 345] width 48 height 58
copy td "91439811"
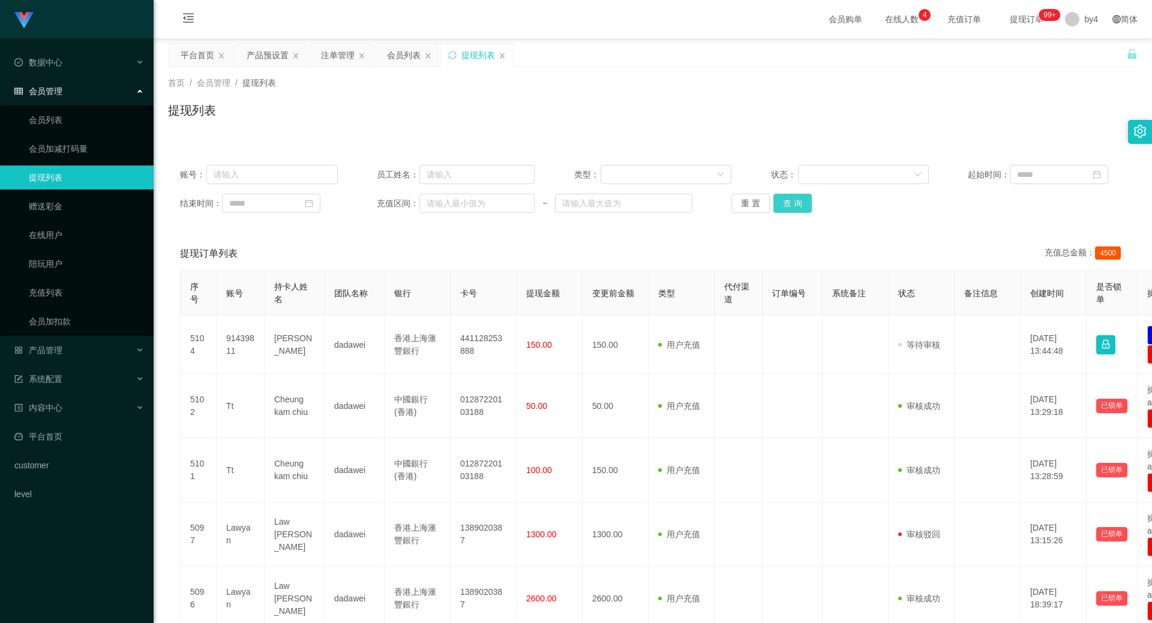
click at [769, 203] on div "重 置 查 询" at bounding box center [810, 203] width 158 height 19
click at [774, 204] on button "查 询" at bounding box center [792, 203] width 38 height 19
click at [774, 204] on div "重 置 查 询" at bounding box center [810, 203] width 158 height 19
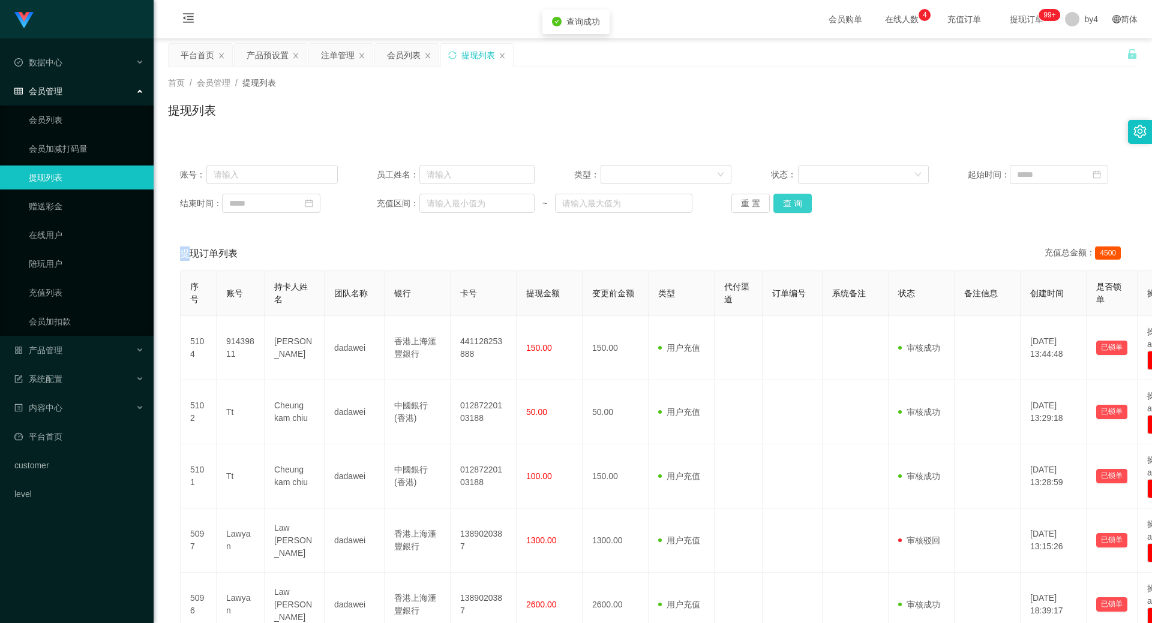
click at [774, 204] on button "查 询" at bounding box center [792, 203] width 38 height 19
click at [774, 204] on div "重 置 查 询" at bounding box center [810, 203] width 158 height 19
click at [774, 204] on button "查 询" at bounding box center [792, 203] width 38 height 19
click at [774, 204] on div "重 置 查 询" at bounding box center [810, 203] width 158 height 19
click at [774, 204] on button "查 询" at bounding box center [792, 203] width 38 height 19
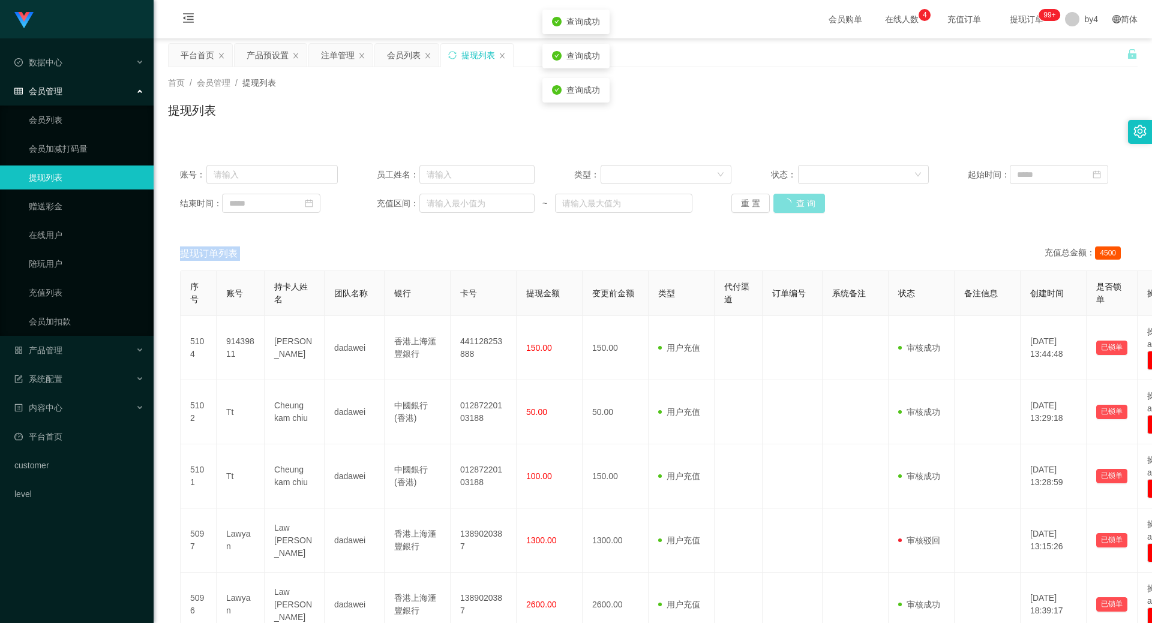
click at [774, 204] on div "重 置 查 询" at bounding box center [810, 203] width 158 height 19
click at [774, 204] on button "查 询" at bounding box center [799, 203] width 52 height 19
click at [774, 204] on div "重 置 查 询" at bounding box center [810, 203] width 158 height 19
click at [774, 204] on button "查 询" at bounding box center [792, 203] width 38 height 19
click at [774, 204] on div "重 置 查 询" at bounding box center [810, 203] width 158 height 19
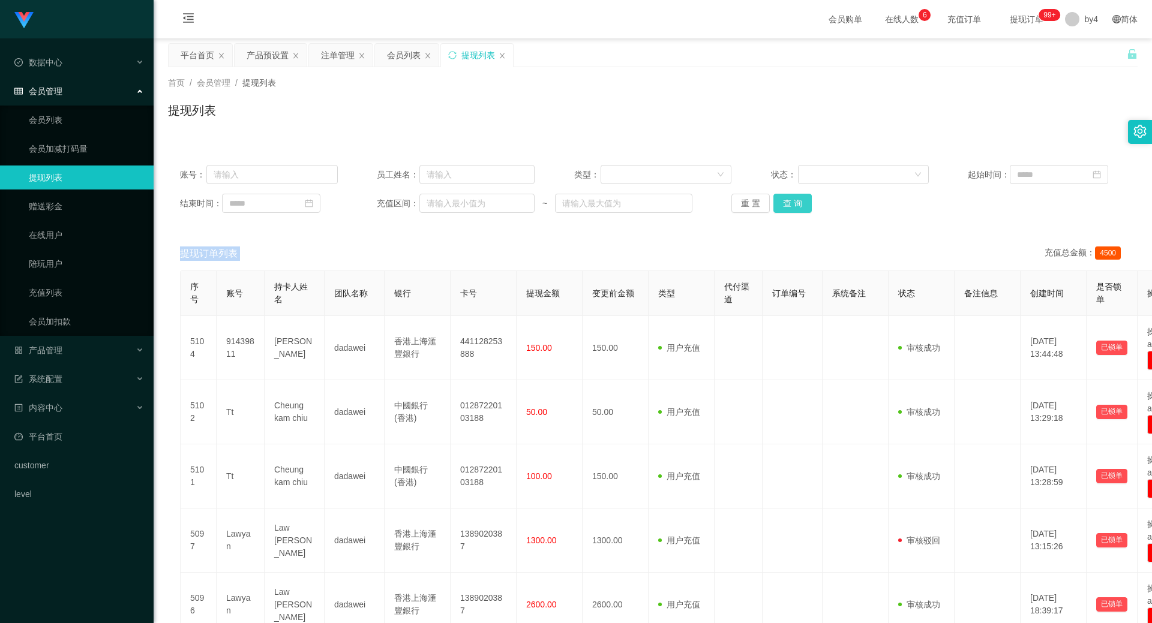
click at [784, 199] on button "查 询" at bounding box center [792, 203] width 38 height 19
click at [784, 199] on div "重 置 查 询" at bounding box center [810, 203] width 158 height 19
click at [784, 199] on button "查 询" at bounding box center [792, 203] width 38 height 19
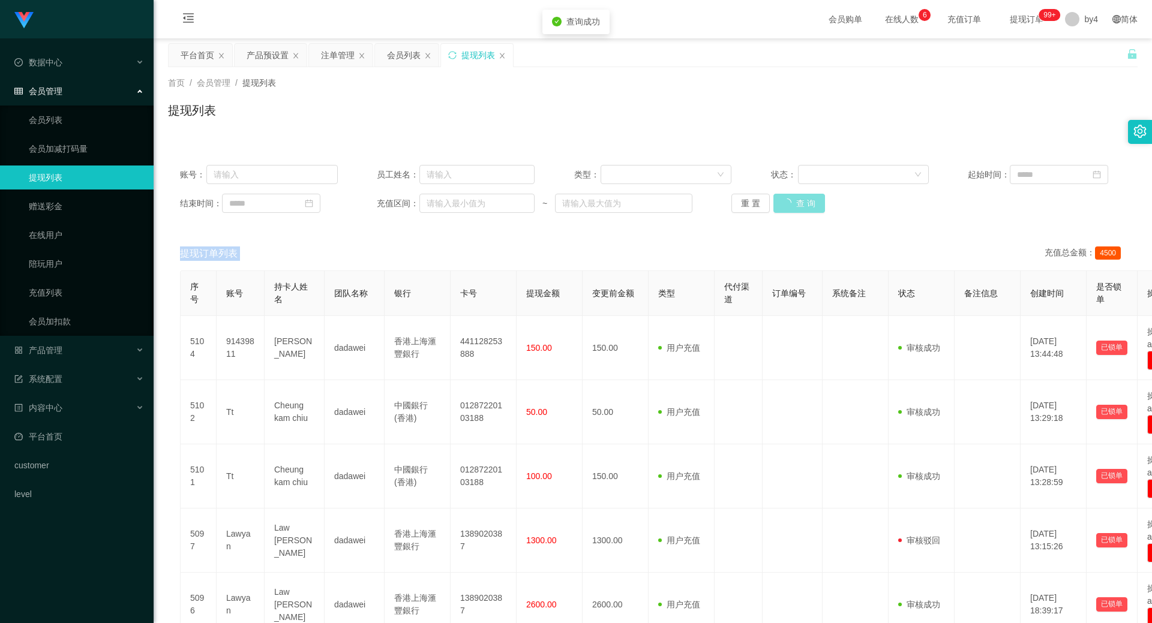
click at [784, 199] on div "重 置 查 询" at bounding box center [810, 203] width 158 height 19
click at [784, 199] on button "查 询" at bounding box center [792, 203] width 38 height 19
click at [784, 199] on div "重 置 查 询" at bounding box center [810, 203] width 158 height 19
click at [784, 199] on button "查 询" at bounding box center [792, 203] width 38 height 19
click at [784, 199] on div "重 置 查 询" at bounding box center [810, 203] width 158 height 19
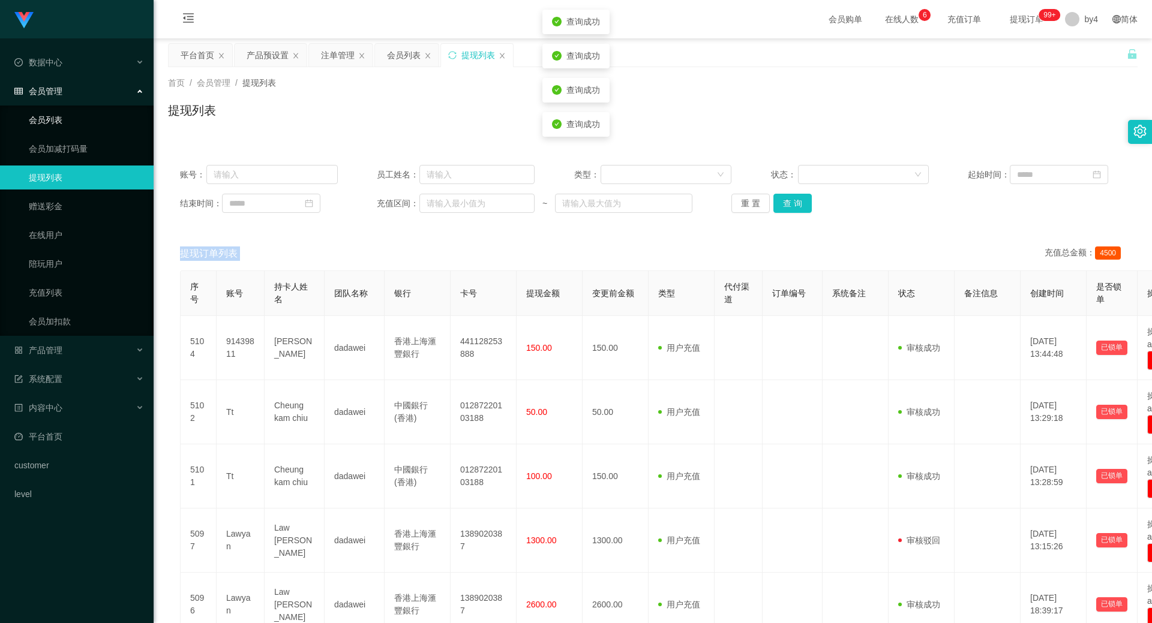
click at [59, 118] on link "会员列表" at bounding box center [86, 120] width 115 height 24
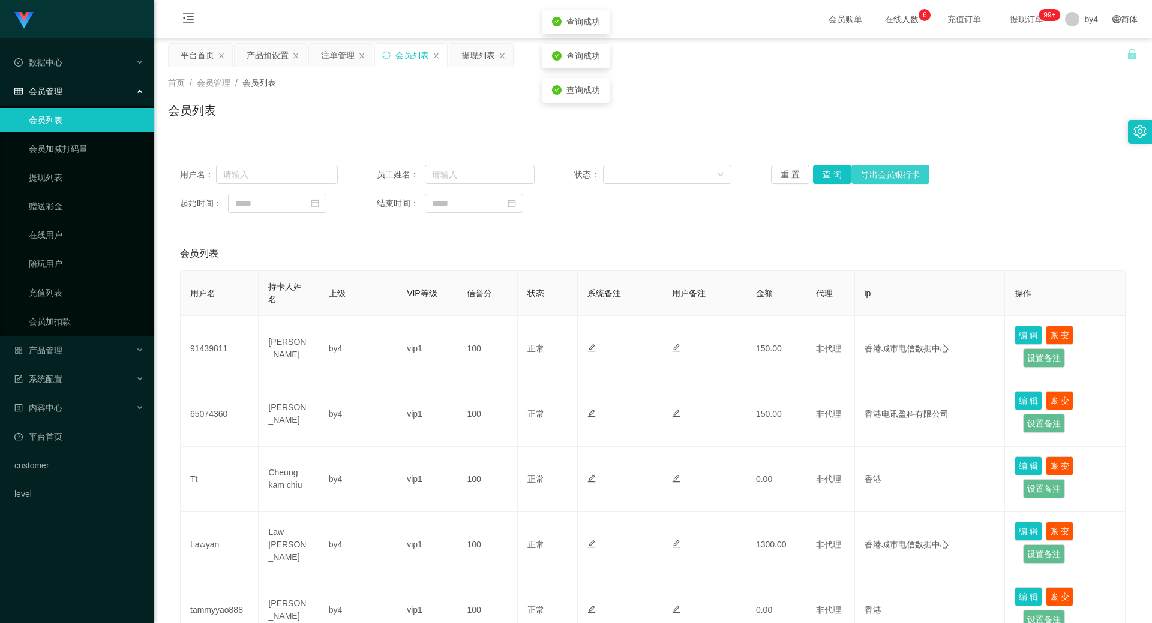
click at [851, 175] on button "导出会员银行卡" at bounding box center [890, 174] width 78 height 19
